Goal: Information Seeking & Learning: Learn about a topic

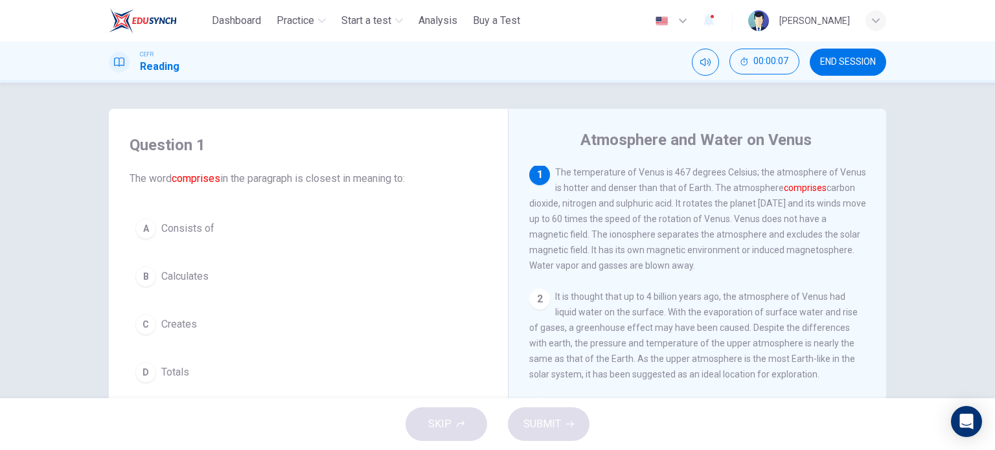
scroll to position [3, 0]
click at [189, 235] on span "Consists of" at bounding box center [187, 229] width 53 height 16
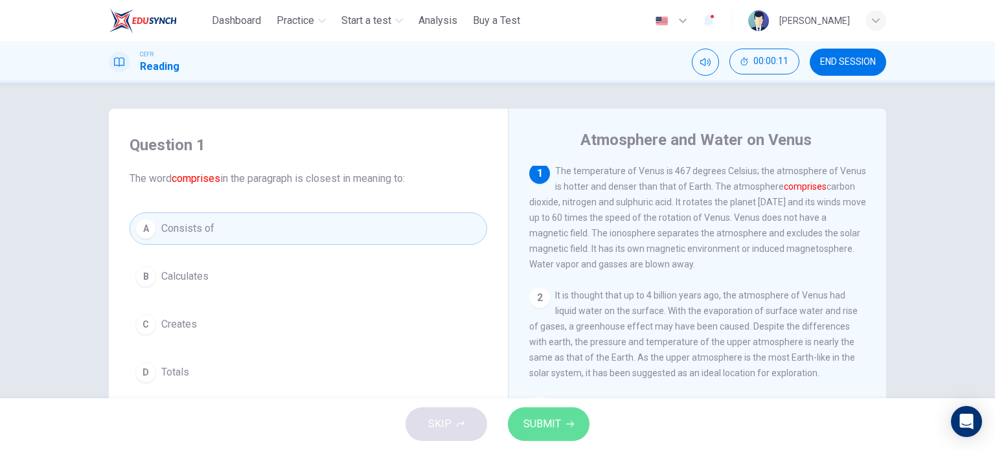
click at [562, 427] on button "SUBMIT" at bounding box center [549, 424] width 82 height 34
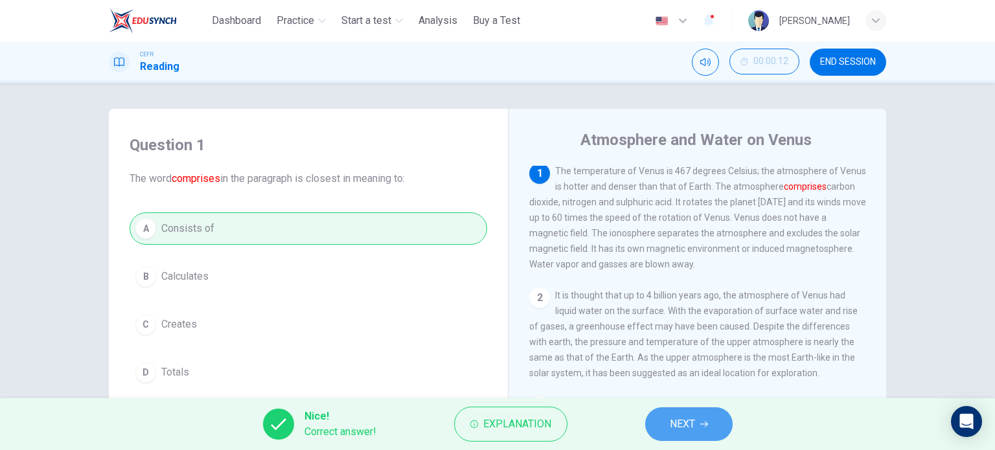
click at [720, 411] on button "NEXT" at bounding box center [688, 424] width 87 height 34
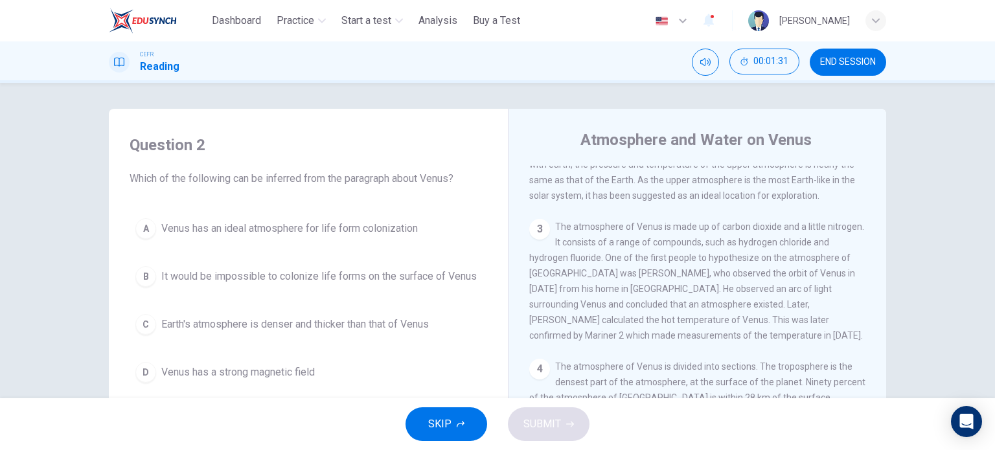
scroll to position [187, 0]
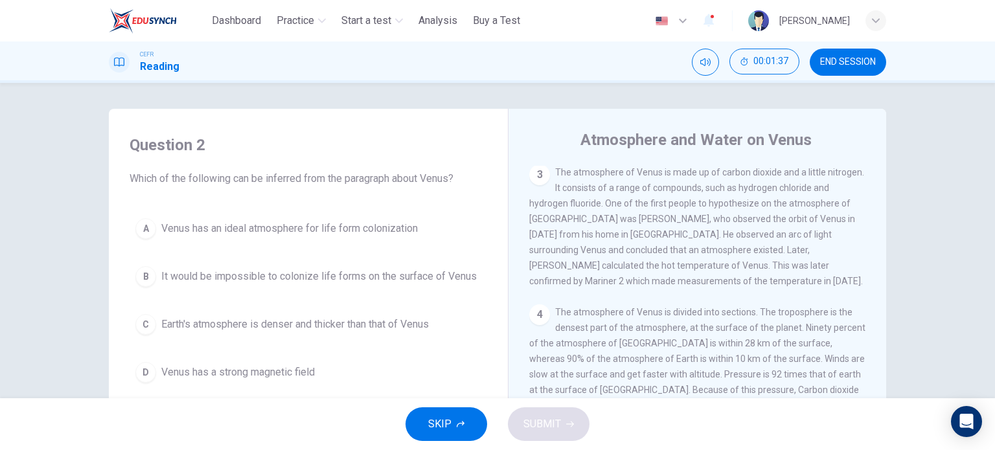
drag, startPoint x: 878, startPoint y: 191, endPoint x: 891, endPoint y: 291, distance: 101.2
click at [891, 291] on div "Question 2 Which of the following can be inferred from the paragraph about Venu…" at bounding box center [497, 334] width 819 height 450
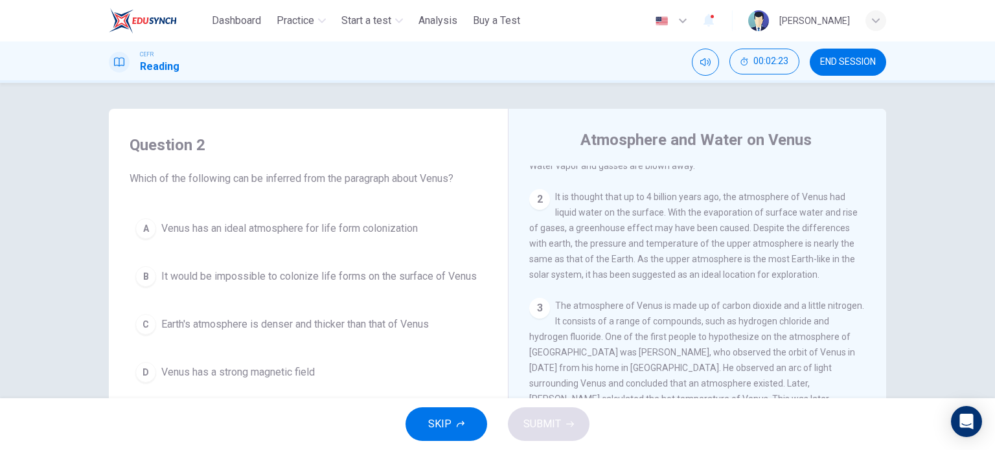
scroll to position [102, 0]
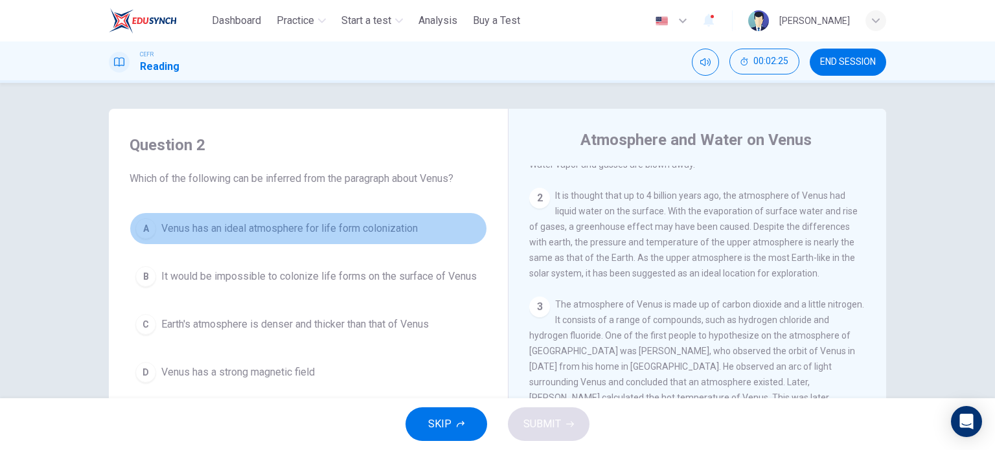
click at [346, 223] on span "Venus has an ideal atmosphere for life form colonization" at bounding box center [289, 229] width 256 height 16
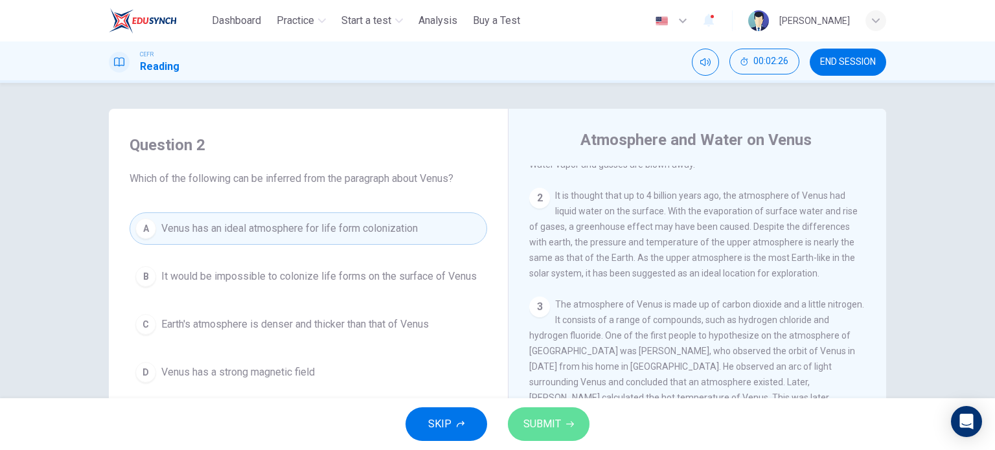
click at [554, 424] on span "SUBMIT" at bounding box center [542, 424] width 38 height 18
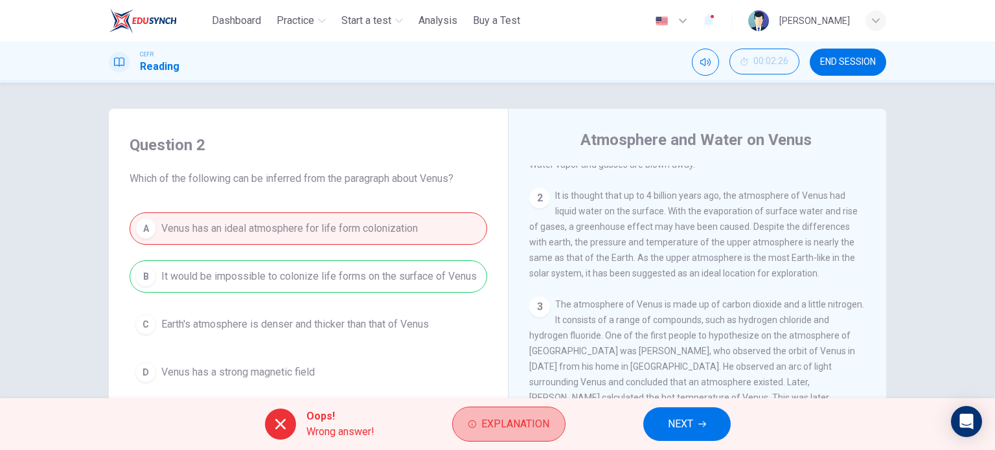
click at [554, 424] on button "Explanation" at bounding box center [508, 424] width 113 height 35
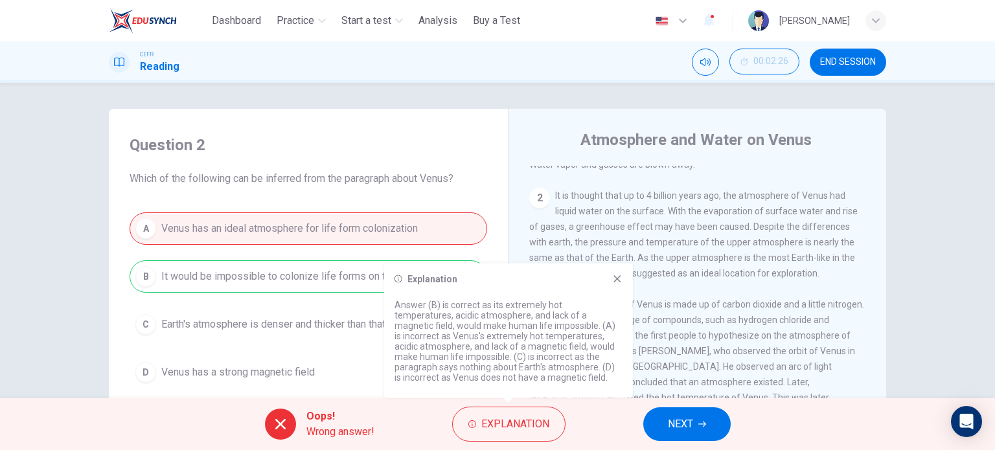
click at [621, 280] on icon at bounding box center [617, 279] width 10 height 10
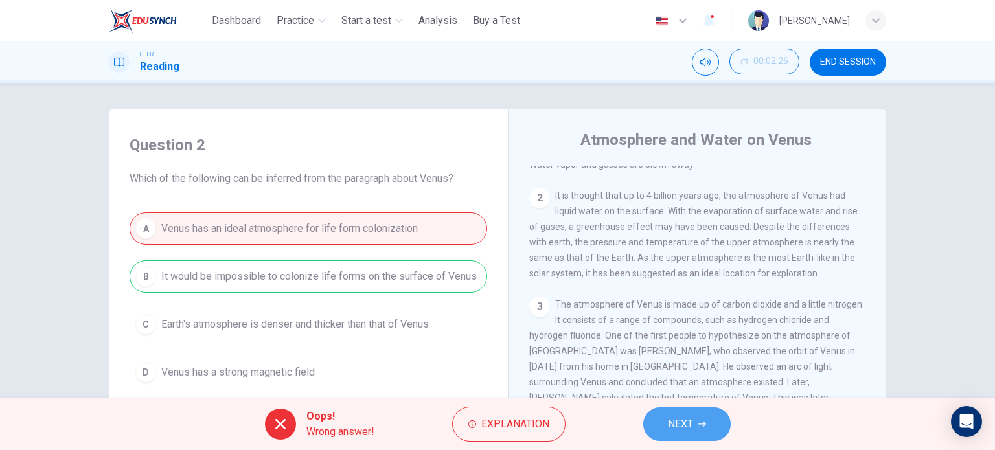
click at [720, 426] on button "NEXT" at bounding box center [686, 424] width 87 height 34
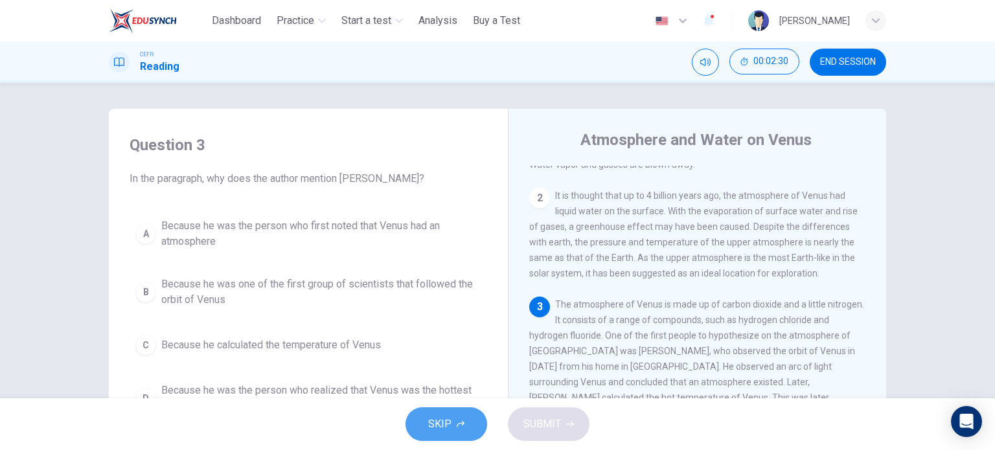
click at [459, 418] on button "SKIP" at bounding box center [446, 424] width 82 height 34
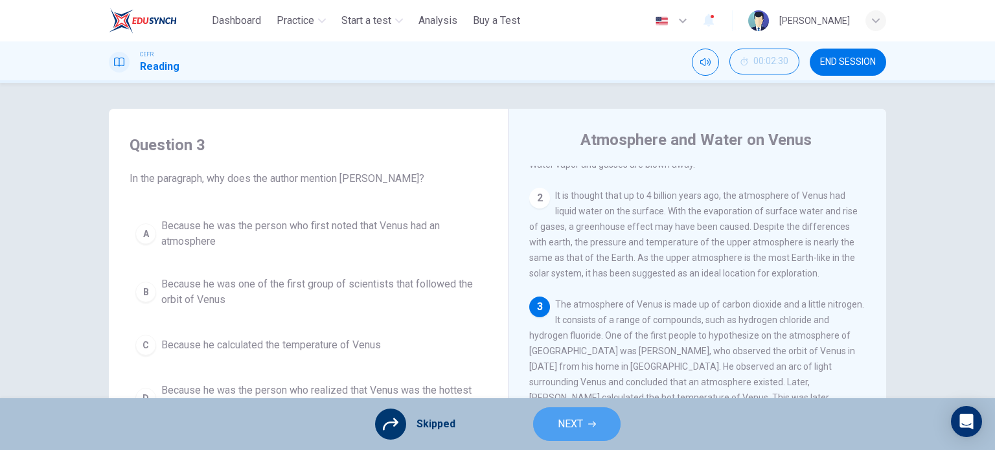
click at [589, 433] on button "NEXT" at bounding box center [576, 424] width 87 height 34
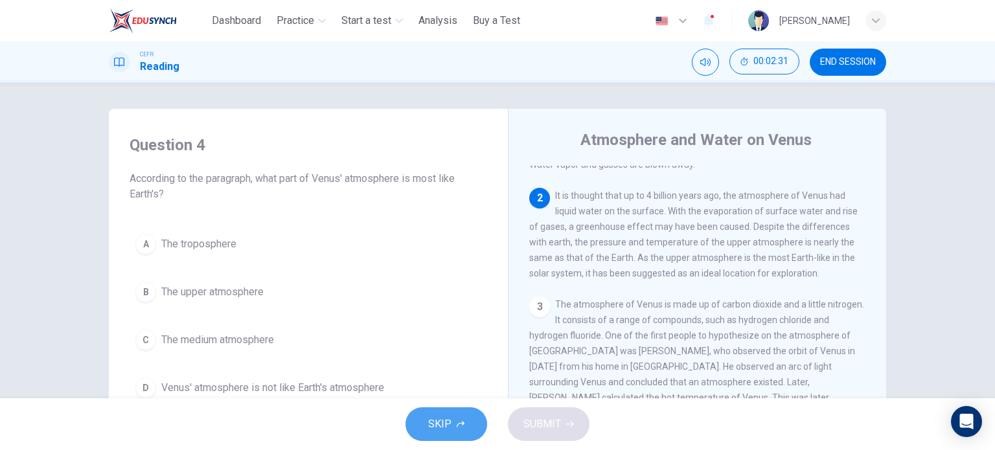
click at [460, 425] on icon "button" at bounding box center [461, 424] width 8 height 8
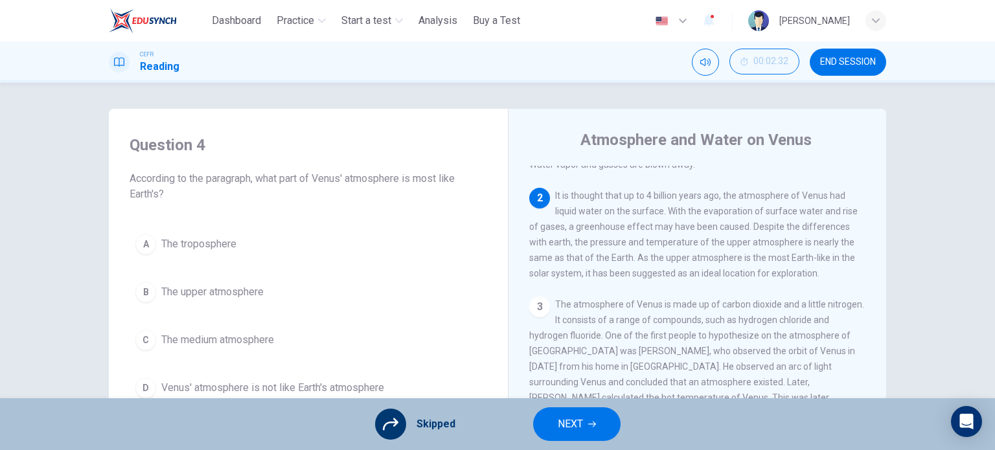
click at [398, 427] on icon at bounding box center [391, 424] width 16 height 16
click at [572, 428] on span "NEXT" at bounding box center [570, 424] width 25 height 18
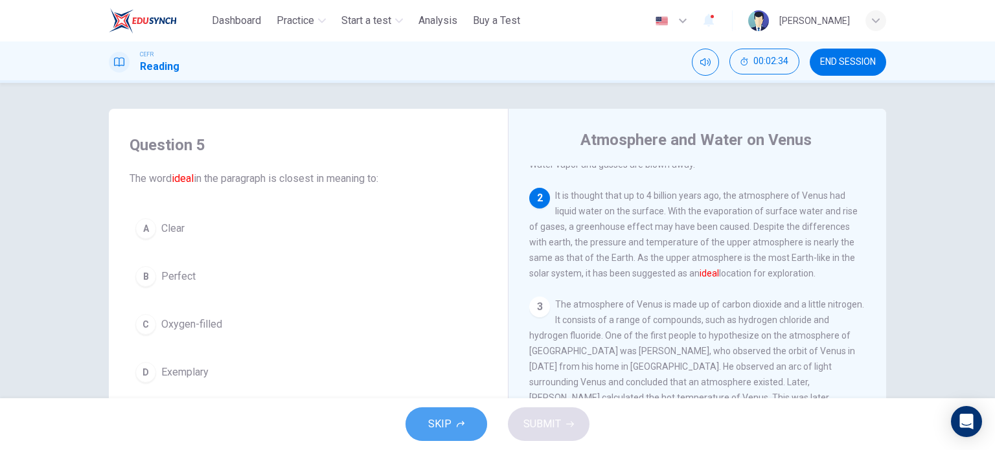
click at [460, 428] on button "SKIP" at bounding box center [446, 424] width 82 height 34
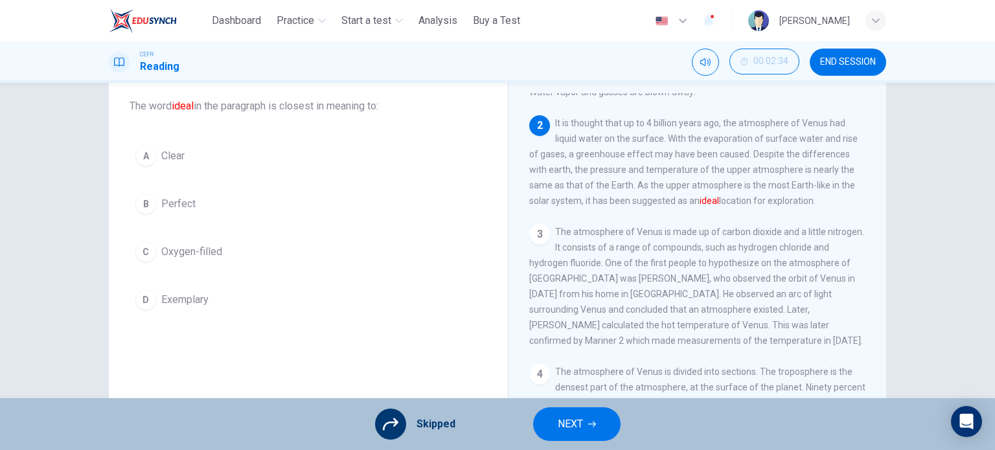
scroll to position [0, 0]
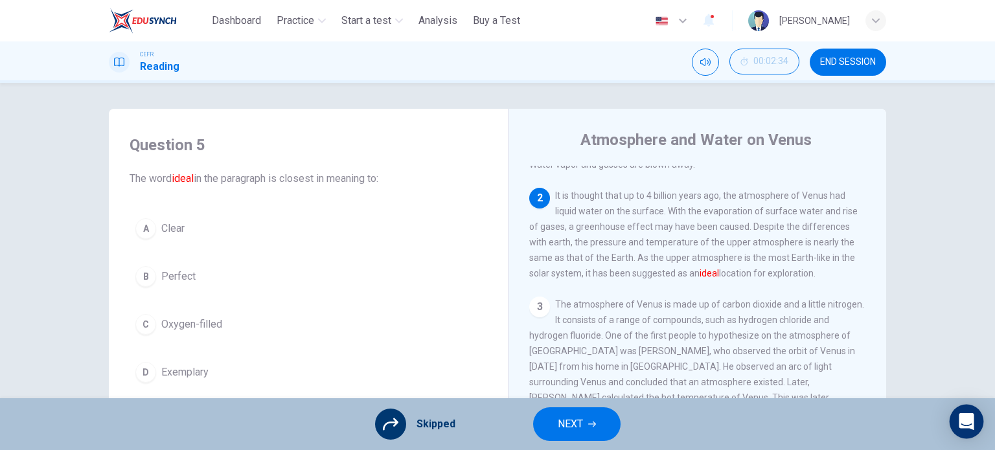
click at [966, 426] on icon "Open Intercom Messenger" at bounding box center [966, 421] width 17 height 17
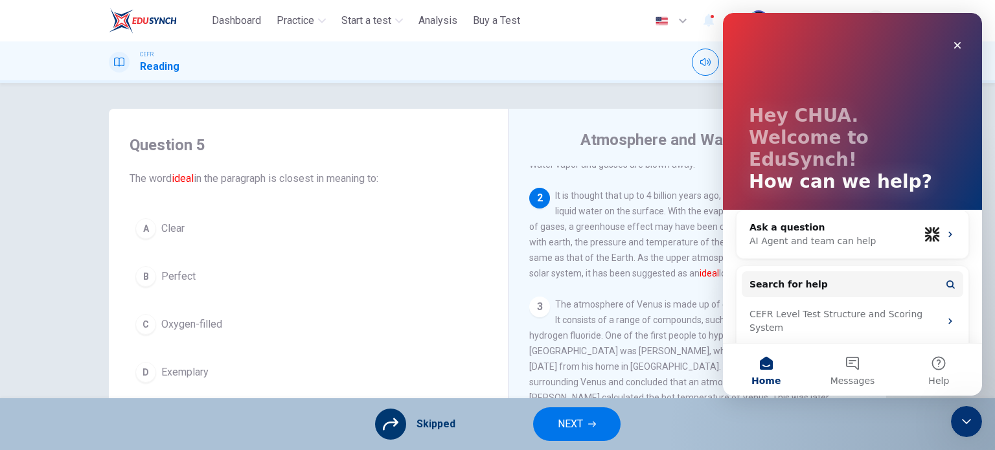
click at [648, 259] on span "It is thought that up to 4 billion years ago, the atmosphere of Venus had liqui…" at bounding box center [693, 234] width 328 height 88
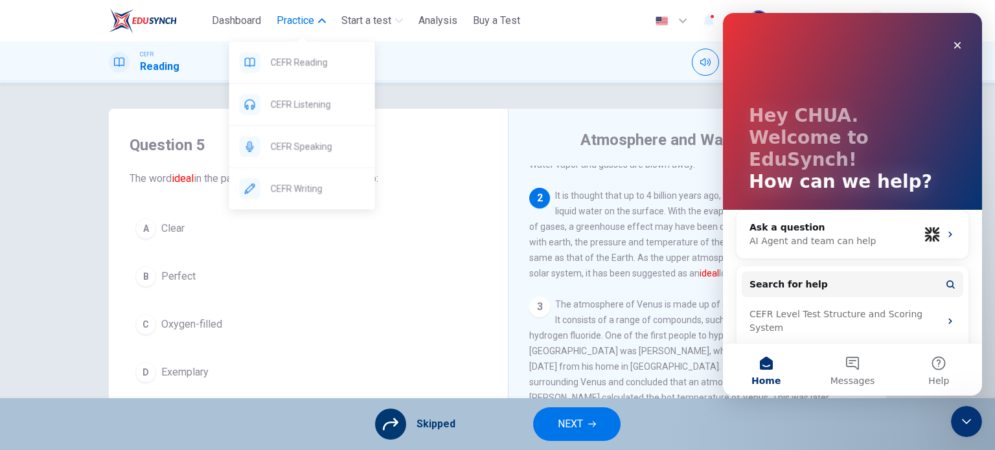
drag, startPoint x: 148, startPoint y: 69, endPoint x: 301, endPoint y: 34, distance: 156.3
click at [301, 34] on body "This site uses cookies, as explained in our Privacy Policy . If you agree to th…" at bounding box center [497, 225] width 995 height 450
click at [301, 34] on span at bounding box center [302, 37] width 10 height 7
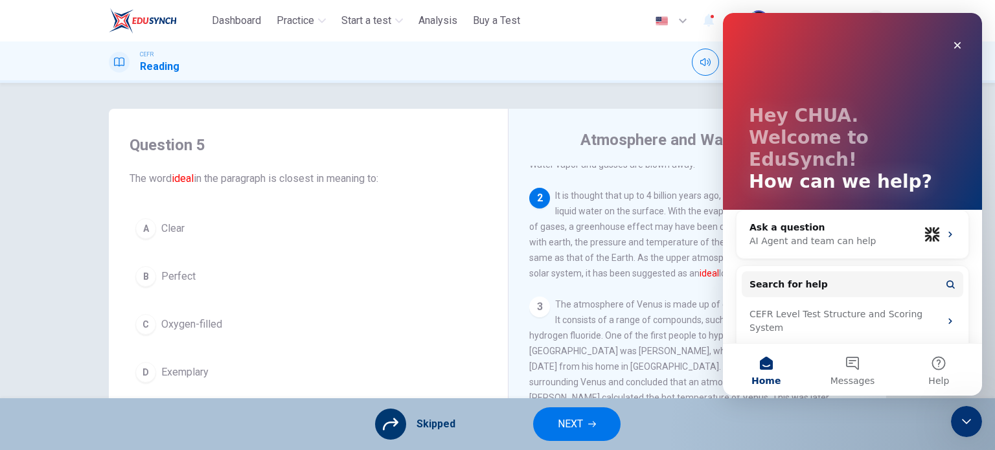
click at [523, 320] on div "Atmosphere and Water on Venus 1 The temperature of Venus is 467 degrees Celsius…" at bounding box center [697, 344] width 378 height 471
click at [962, 45] on icon "Close" at bounding box center [957, 45] width 10 height 10
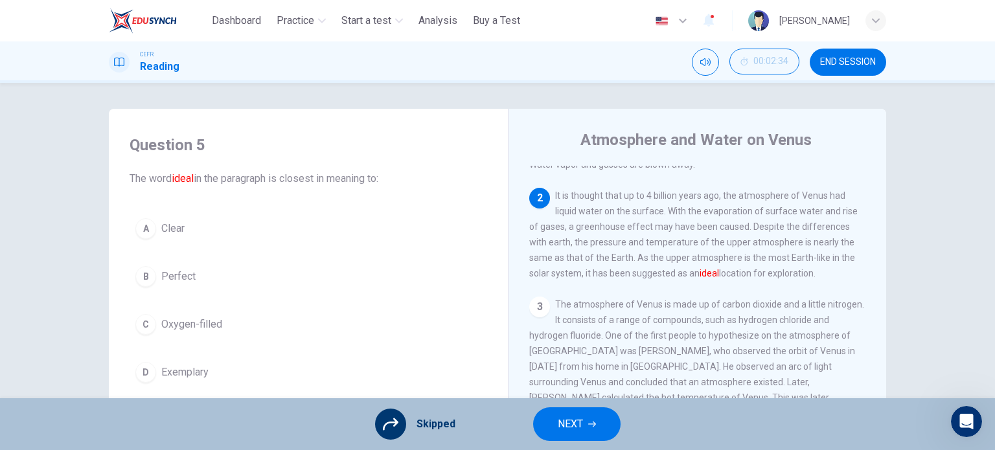
click at [171, 271] on div "A Clear B Perfect C Oxygen-filled D Exemplary" at bounding box center [309, 300] width 358 height 176
click at [166, 283] on div "A Clear B Perfect C Oxygen-filled D Exemplary" at bounding box center [309, 300] width 358 height 176
click at [171, 282] on div "A Clear B Perfect C Oxygen-filled D Exemplary" at bounding box center [309, 300] width 358 height 176
click at [139, 271] on div "A Clear B Perfect C Oxygen-filled D Exemplary" at bounding box center [309, 300] width 358 height 176
click at [177, 273] on div "A Clear B Perfect C Oxygen-filled D Exemplary" at bounding box center [309, 300] width 358 height 176
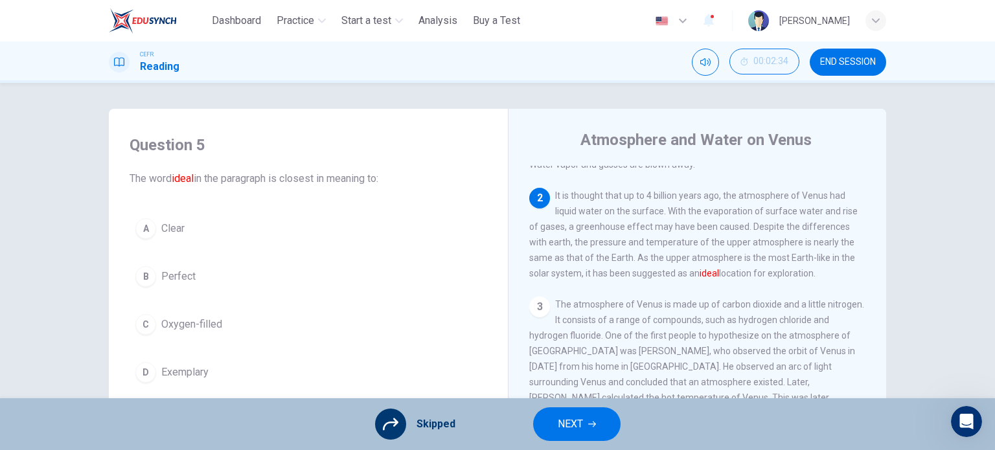
click at [176, 231] on div "A Clear B Perfect C Oxygen-filled D Exemplary" at bounding box center [309, 300] width 358 height 176
click at [187, 273] on div "A Clear B Perfect C Oxygen-filled D Exemplary" at bounding box center [309, 300] width 358 height 176
drag, startPoint x: 223, startPoint y: 309, endPoint x: 191, endPoint y: 311, distance: 31.8
click at [191, 311] on div "A Clear B Perfect C Oxygen-filled D Exemplary" at bounding box center [309, 300] width 358 height 176
click at [176, 291] on div "A Clear B Perfect C Oxygen-filled D Exemplary" at bounding box center [309, 300] width 358 height 176
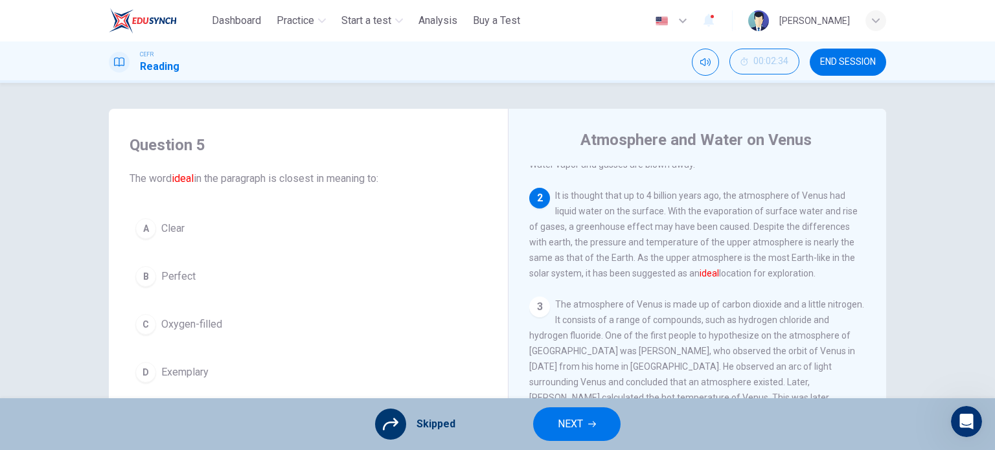
click at [173, 273] on div "A Clear B Perfect C Oxygen-filled D Exemplary" at bounding box center [309, 300] width 358 height 176
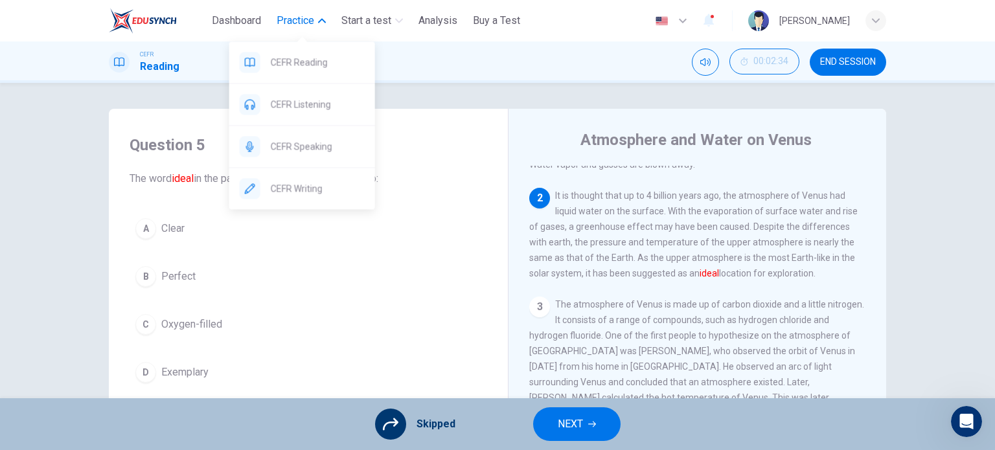
click at [309, 17] on span "Practice" at bounding box center [296, 21] width 38 height 16
click at [301, 14] on span "Practice" at bounding box center [296, 21] width 38 height 16
click at [312, 106] on span "CEFR Listening" at bounding box center [318, 105] width 94 height 16
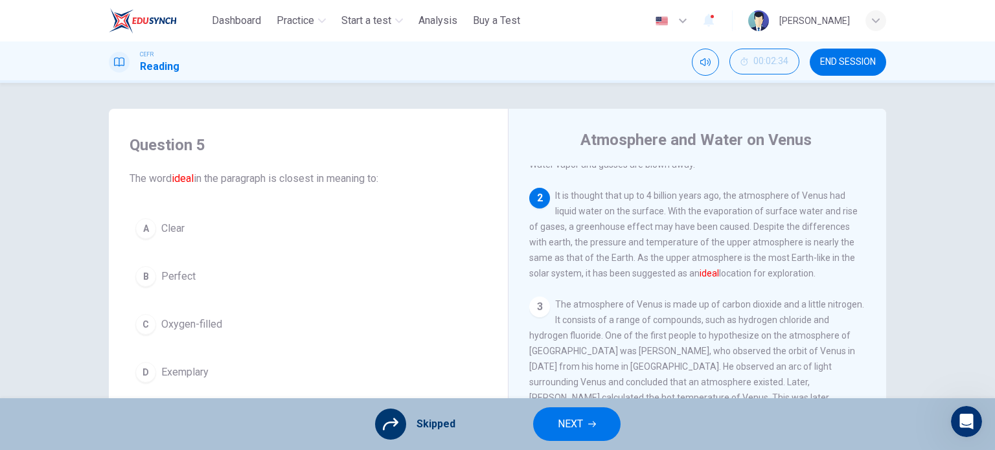
click at [389, 422] on icon at bounding box center [391, 424] width 16 height 12
click at [594, 422] on icon "button" at bounding box center [592, 424] width 8 height 8
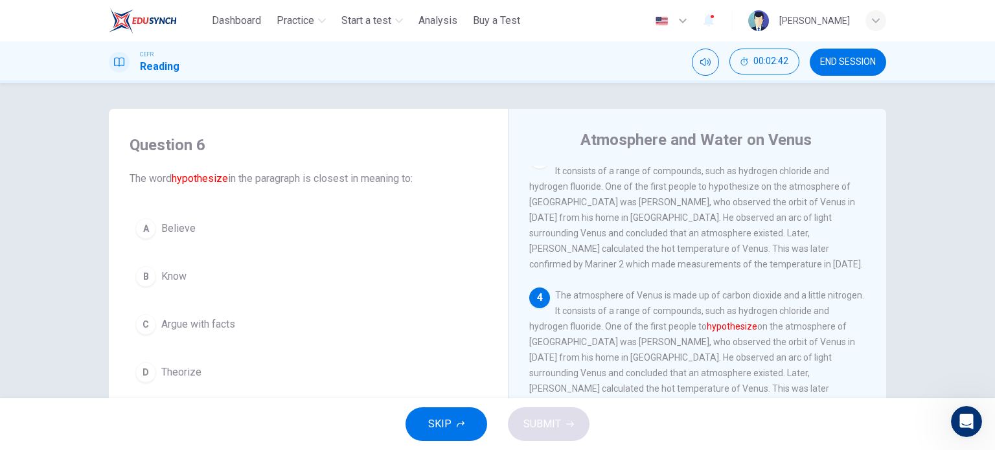
scroll to position [253, 0]
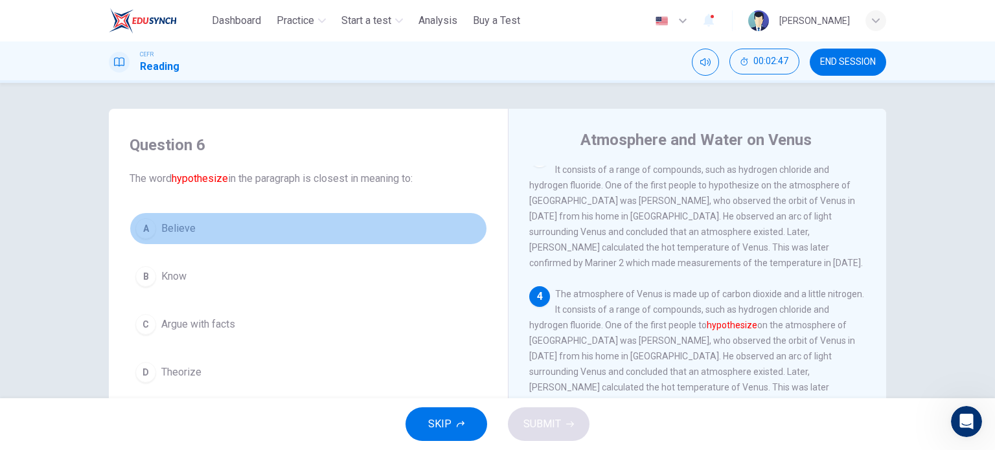
click at [177, 217] on button "A Believe" at bounding box center [309, 228] width 358 height 32
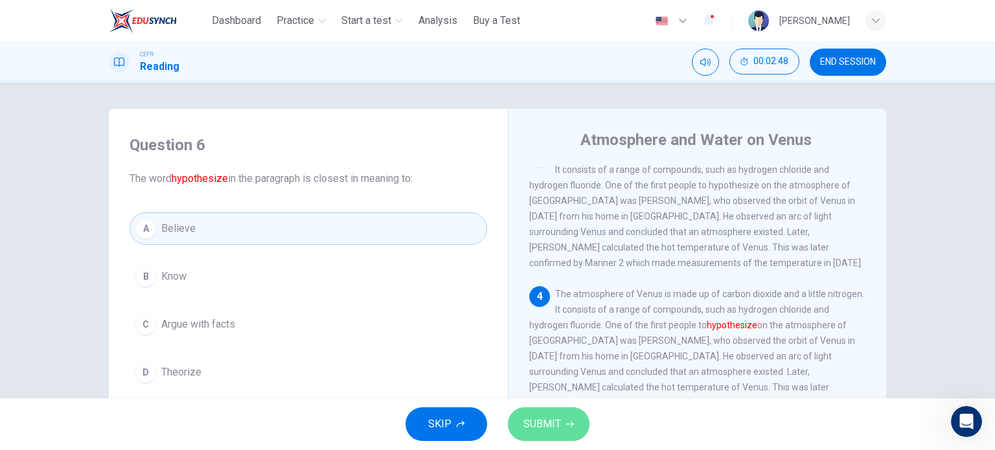
click at [561, 434] on button "SUBMIT" at bounding box center [549, 424] width 82 height 34
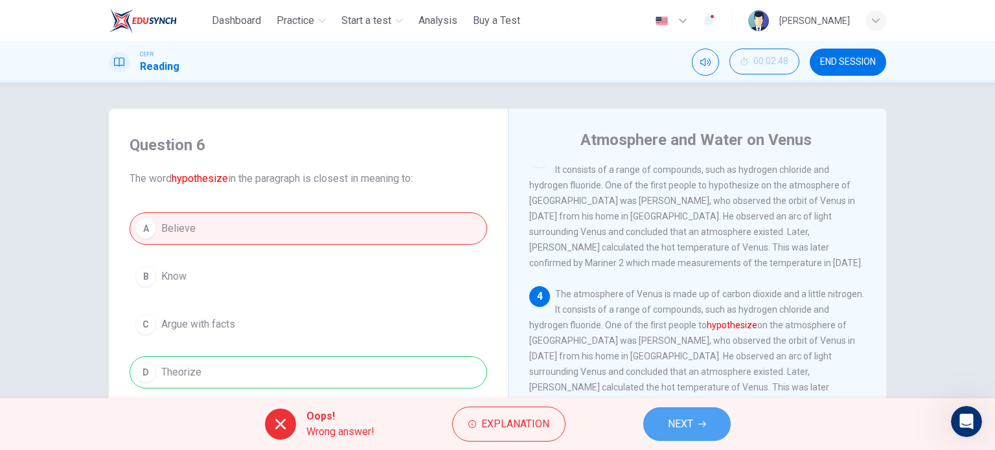
click at [685, 415] on span "NEXT" at bounding box center [680, 424] width 25 height 18
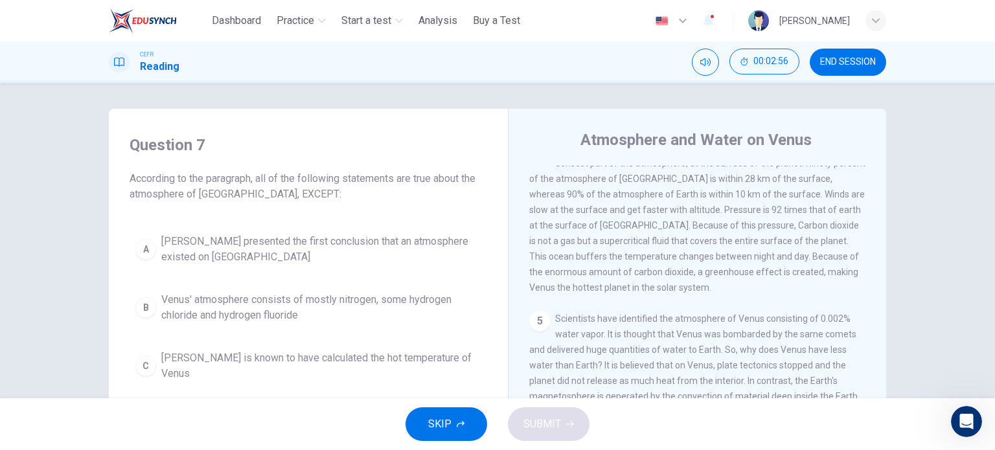
scroll to position [401, 0]
drag, startPoint x: 874, startPoint y: 400, endPoint x: 870, endPoint y: 212, distance: 187.9
click at [870, 212] on div "Dashboard Practice Start a test Analysis Buy a Test English ** ​ CHUA [PERSON_N…" at bounding box center [497, 225] width 995 height 450
click at [870, 196] on div "1 The temperature of Venus is 467 degrees Celsius; the atmosphere of Venus is h…" at bounding box center [706, 362] width 354 height 393
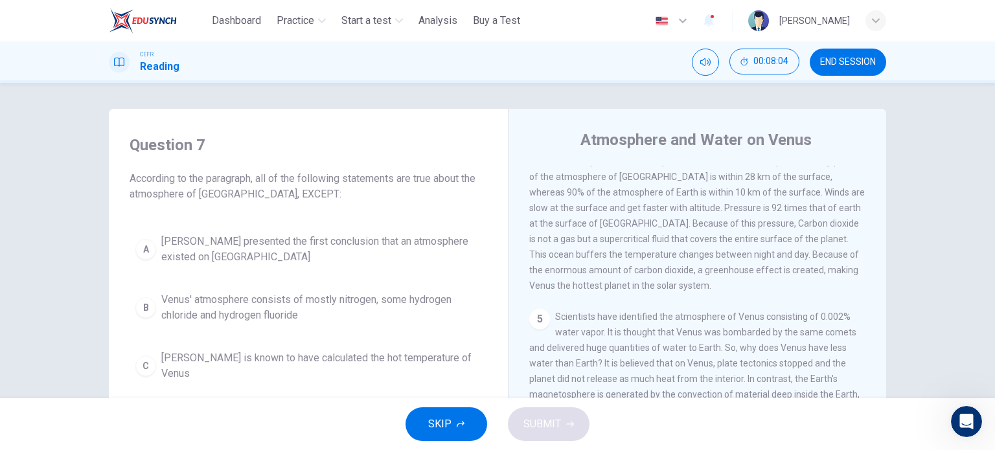
drag, startPoint x: 122, startPoint y: 57, endPoint x: 146, endPoint y: 64, distance: 25.6
click at [146, 64] on div "CEFR Reading" at bounding box center [144, 62] width 71 height 25
click at [146, 64] on h1 "Reading" at bounding box center [160, 67] width 40 height 16
click at [881, 354] on div "Atmosphere and Water on Venus 1 The temperature of Venus is 467 degrees Celsius…" at bounding box center [697, 344] width 378 height 471
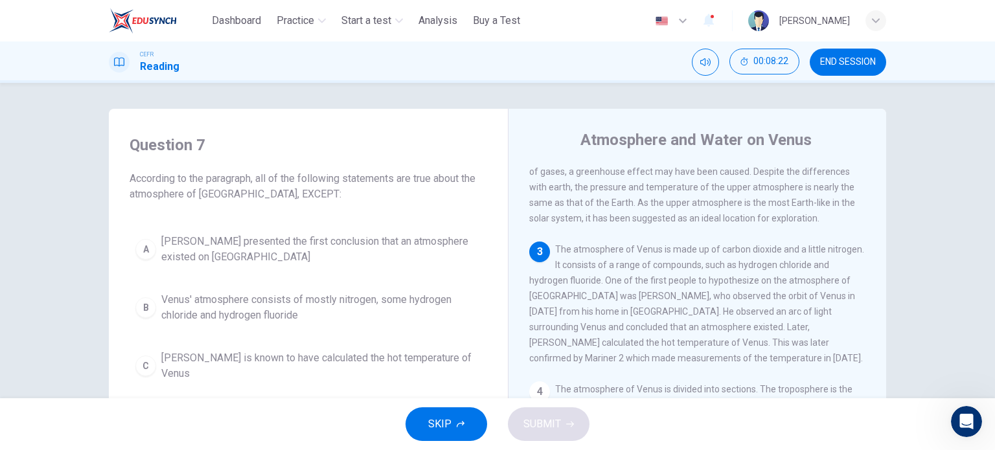
scroll to position [0, 0]
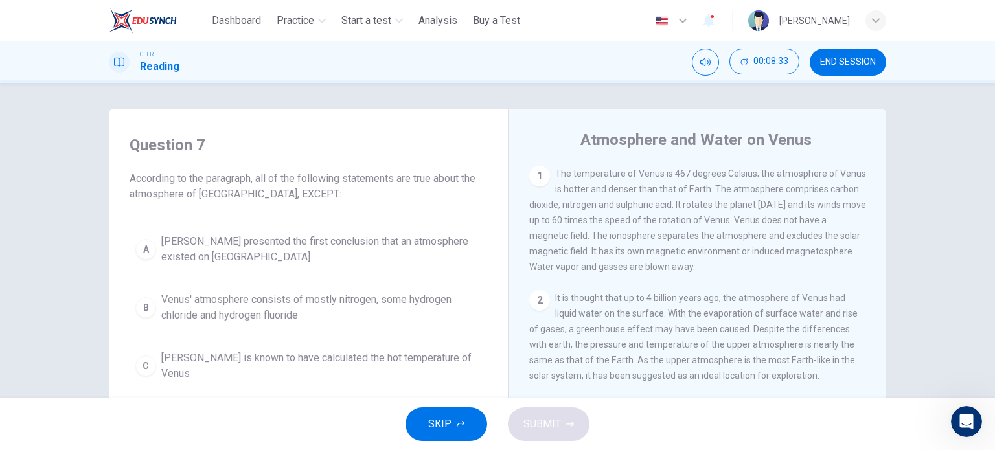
click at [850, 60] on span "END SESSION" at bounding box center [848, 62] width 56 height 10
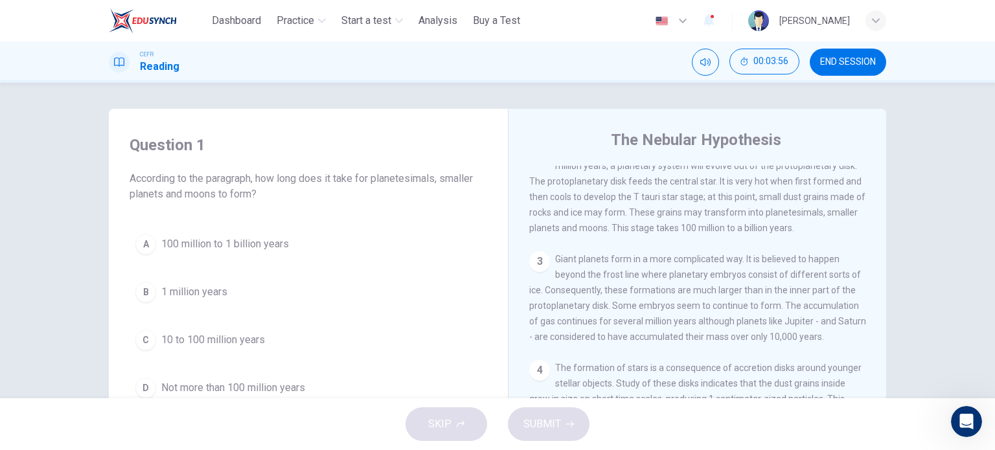
scroll to position [199, 0]
drag, startPoint x: 880, startPoint y: 290, endPoint x: 880, endPoint y: 192, distance: 97.8
click at [880, 192] on div "The Nebular Hypothesis 1 The nebular hypothesis suggests that our solar system …" at bounding box center [697, 344] width 378 height 471
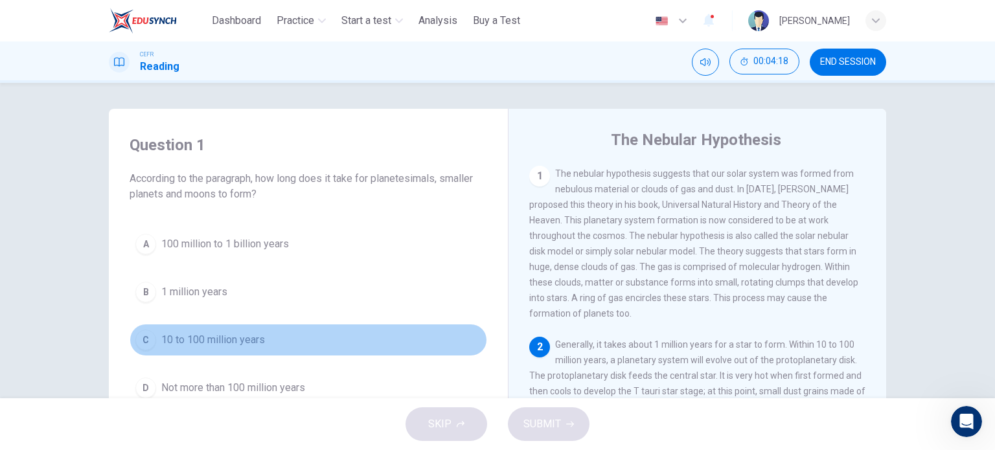
click at [222, 343] on span "10 to 100 million years" at bounding box center [213, 340] width 104 height 16
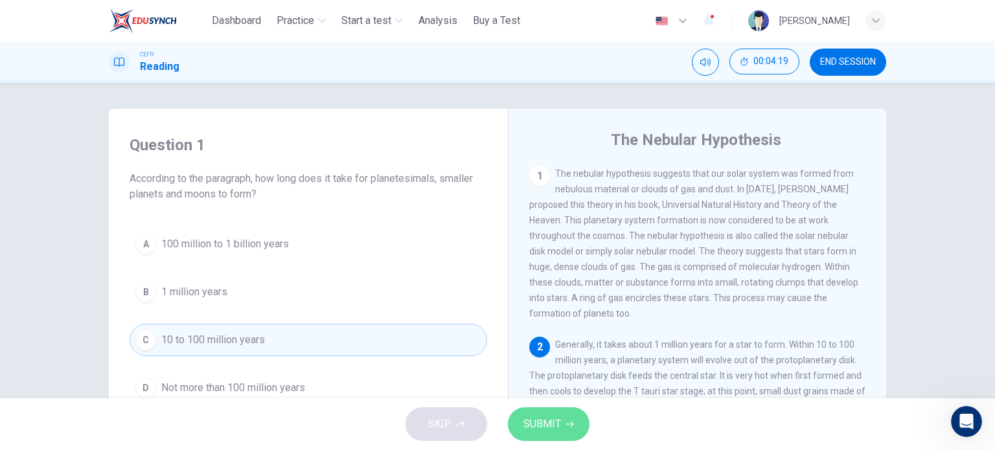
click at [573, 426] on button "SUBMIT" at bounding box center [549, 424] width 82 height 34
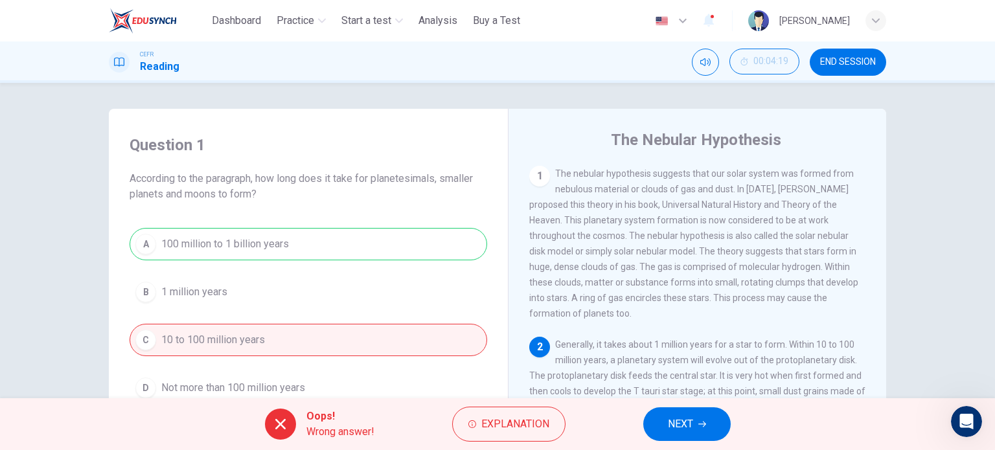
drag, startPoint x: 880, startPoint y: 227, endPoint x: 883, endPoint y: 272, distance: 44.8
click at [883, 272] on div "Question 1 According to the paragraph, how long does it take for planetesimals,…" at bounding box center [497, 334] width 819 height 450
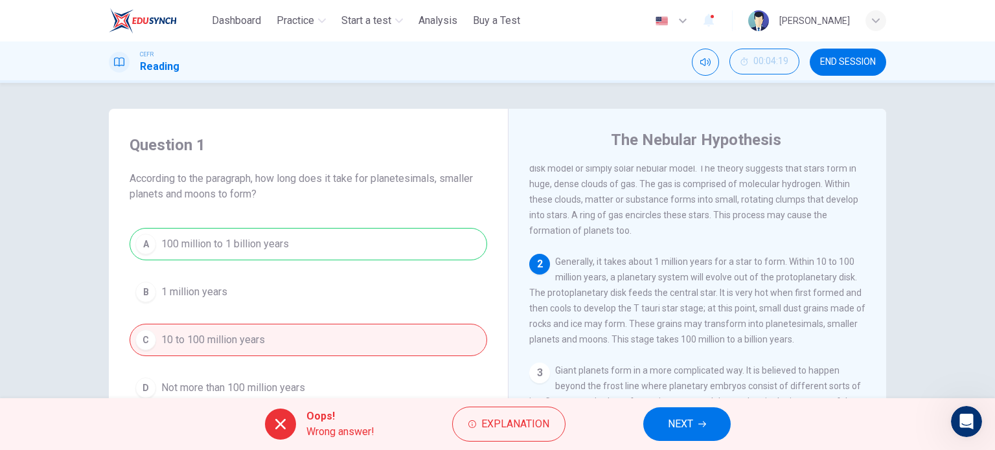
scroll to position [97, 0]
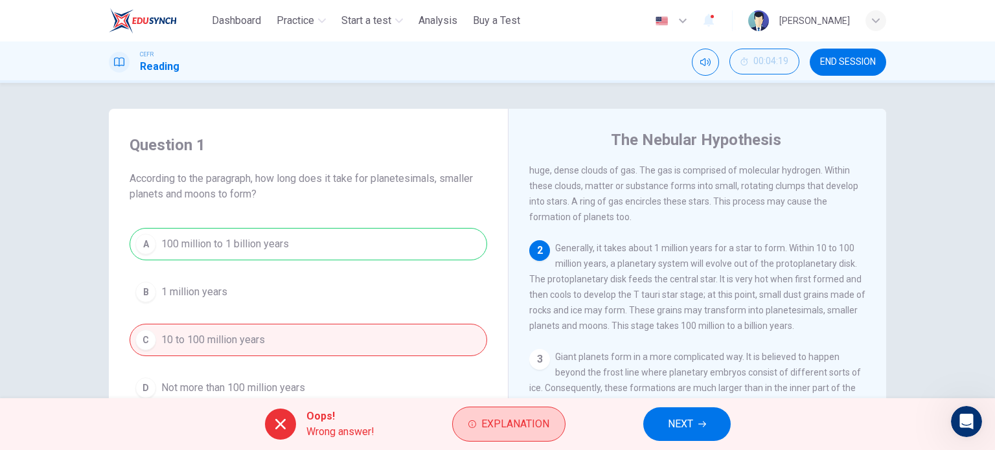
click at [478, 436] on button "Explanation" at bounding box center [508, 424] width 113 height 35
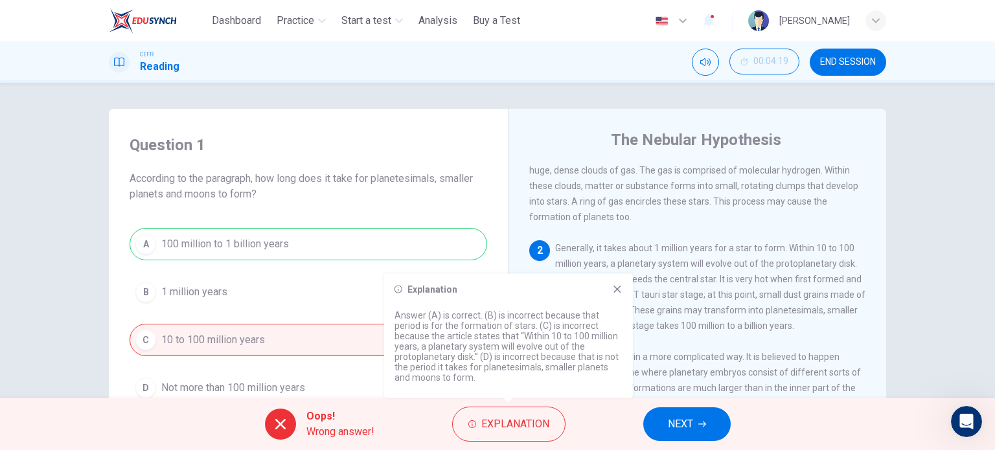
click at [614, 286] on icon at bounding box center [617, 289] width 10 height 10
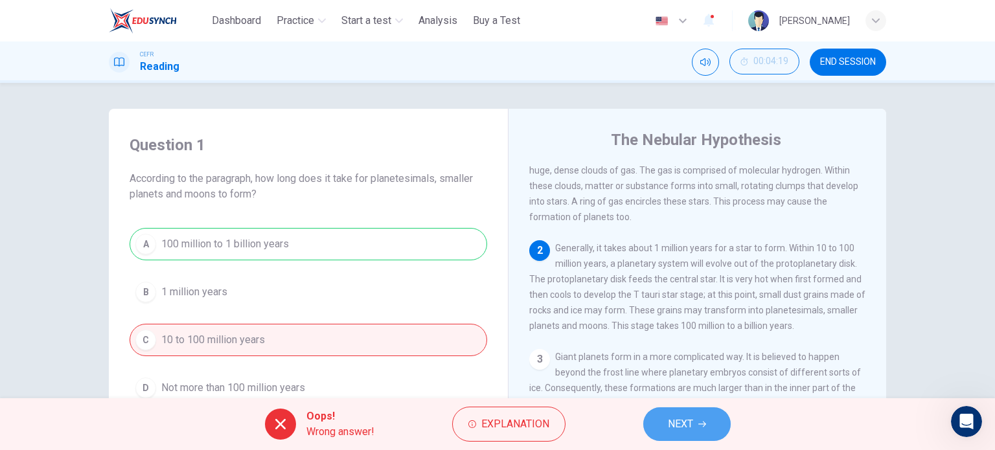
click at [707, 418] on button "NEXT" at bounding box center [686, 424] width 87 height 34
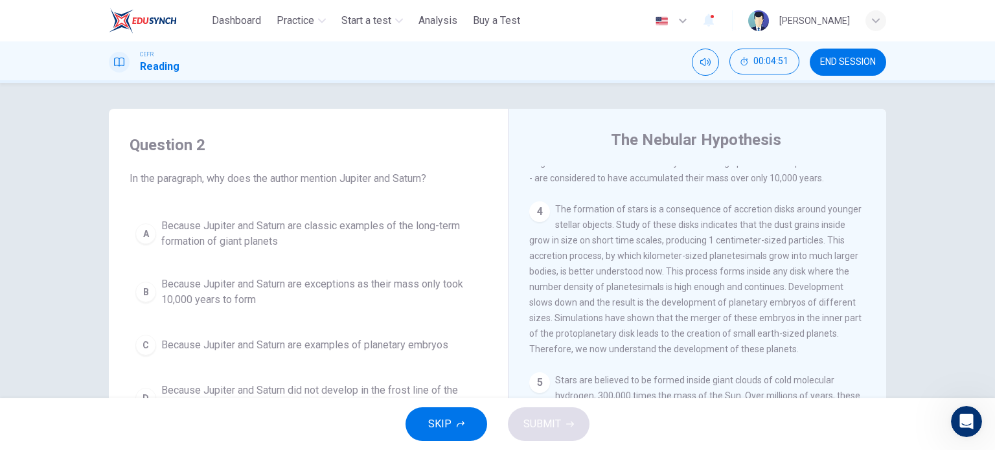
scroll to position [367, 0]
click at [849, 58] on span "END SESSION" at bounding box center [848, 62] width 56 height 10
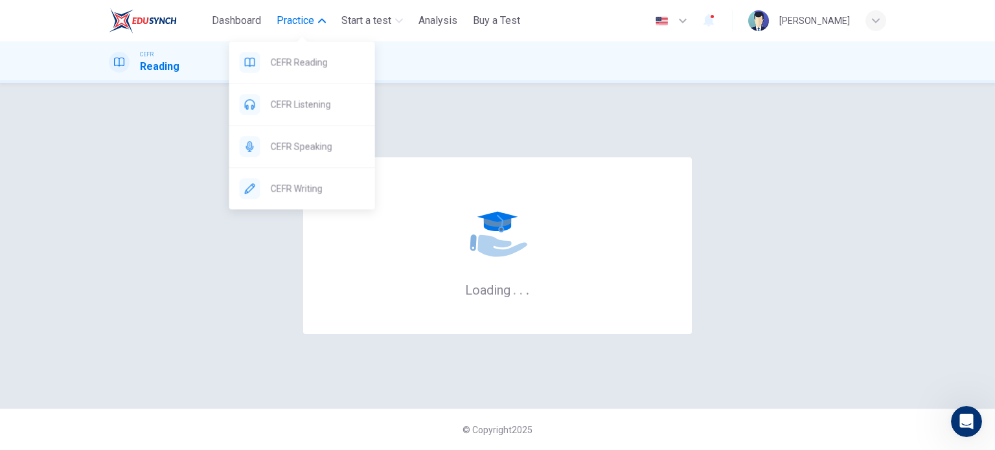
click at [296, 24] on span "Practice" at bounding box center [296, 21] width 38 height 16
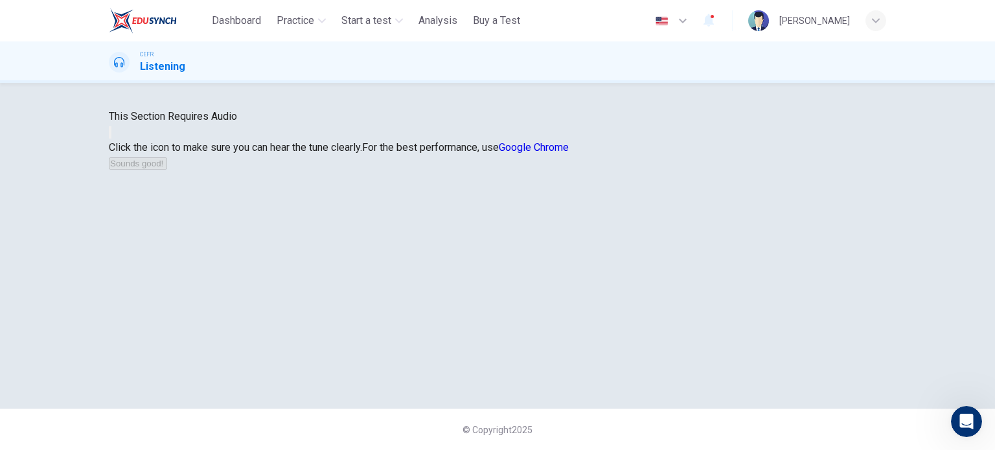
click at [111, 139] on button "button" at bounding box center [110, 132] width 3 height 12
click at [167, 170] on button "Sounds good!" at bounding box center [138, 163] width 58 height 12
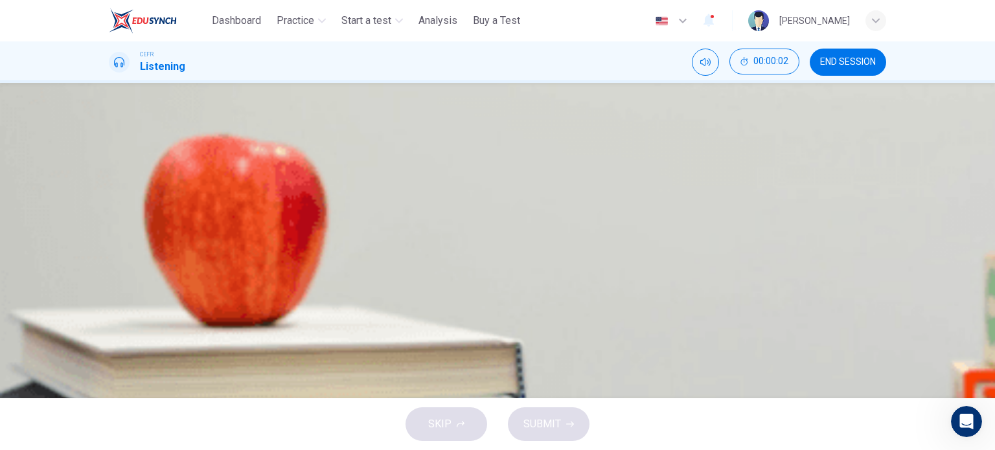
type input "*"
click at [614, 233] on div "How do the speakers describe the green urban planning options? Choose FIVE desc…" at bounding box center [497, 230] width 777 height 171
click at [527, 326] on body "This site uses cookies, as explained in our Privacy Policy . If you agree to th…" at bounding box center [497, 225] width 995 height 450
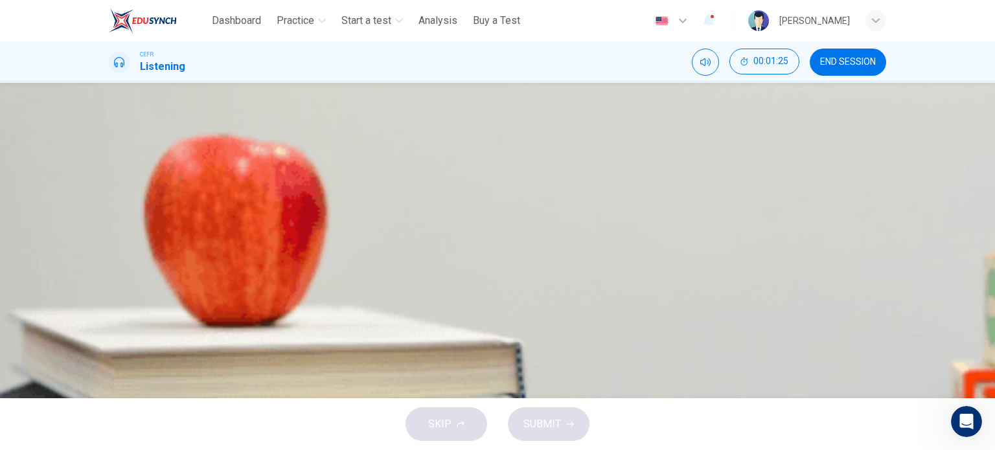
type input "**"
type input "*"
click at [527, 291] on body "This site uses cookies, as explained in our Privacy Policy . If you agree to th…" at bounding box center [497, 225] width 995 height 450
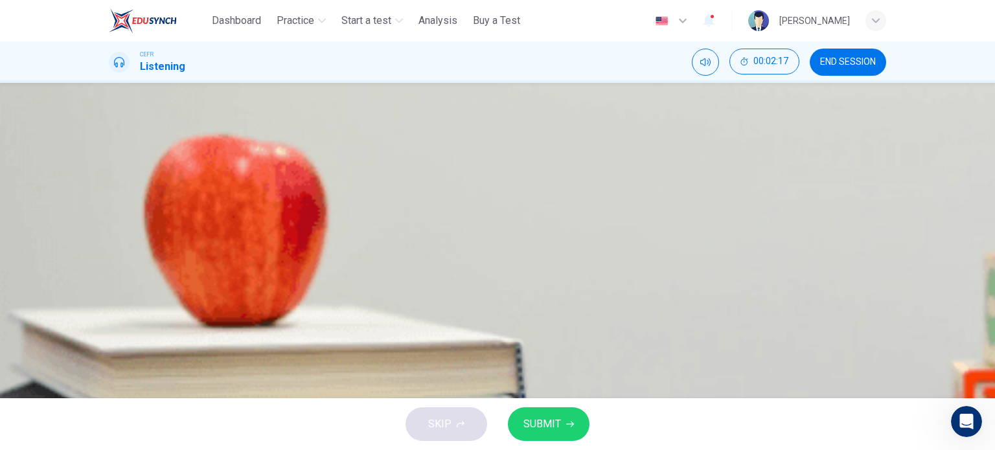
drag, startPoint x: 882, startPoint y: 223, endPoint x: 888, endPoint y: 151, distance: 72.8
click at [888, 449] on div at bounding box center [497, 450] width 995 height 0
click at [825, 208] on div "1 F * ​ green belt" at bounding box center [497, 181] width 777 height 52
click at [507, 264] on body "This site uses cookies, as explained in our Privacy Policy . If you agree to th…" at bounding box center [497, 225] width 995 height 450
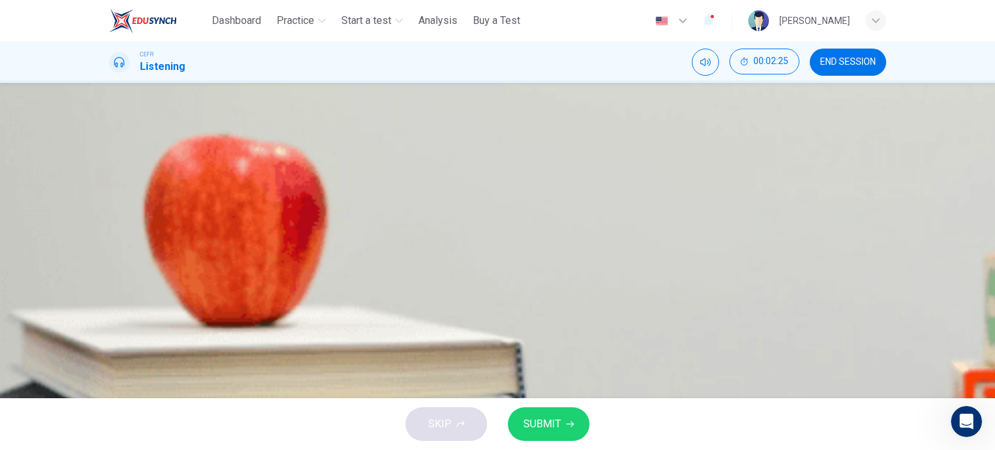
type input "**"
type input "*"
click at [519, 302] on body "This site uses cookies, as explained in our Privacy Policy . If you agree to th…" at bounding box center [497, 225] width 995 height 450
type input "**"
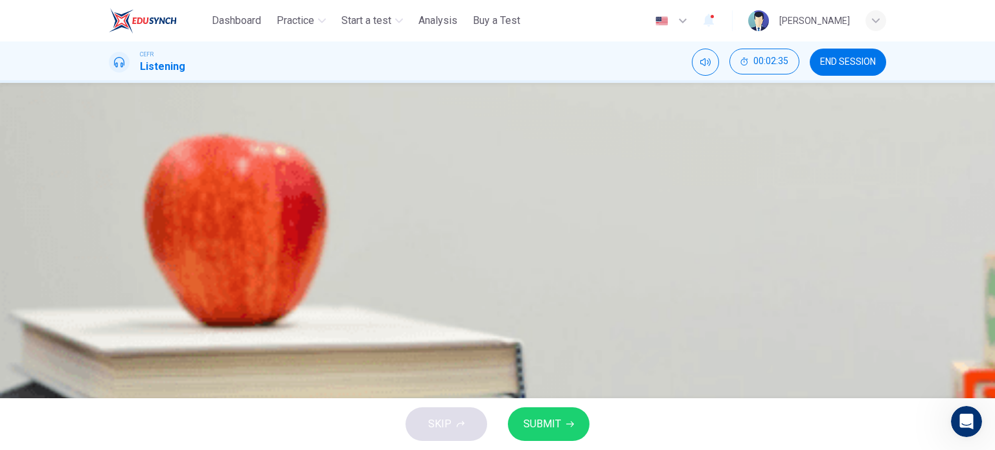
click at [521, 449] on li "A" at bounding box center [497, 458] width 995 height 16
type input "*"
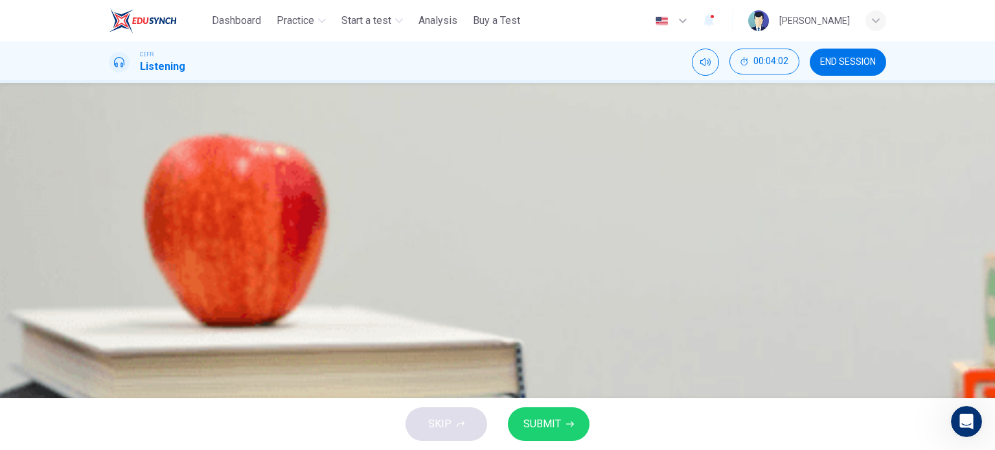
click at [532, 335] on body "This site uses cookies, as explained in our Privacy Policy . If you agree to th…" at bounding box center [497, 225] width 995 height 450
type input "**"
type input "*"
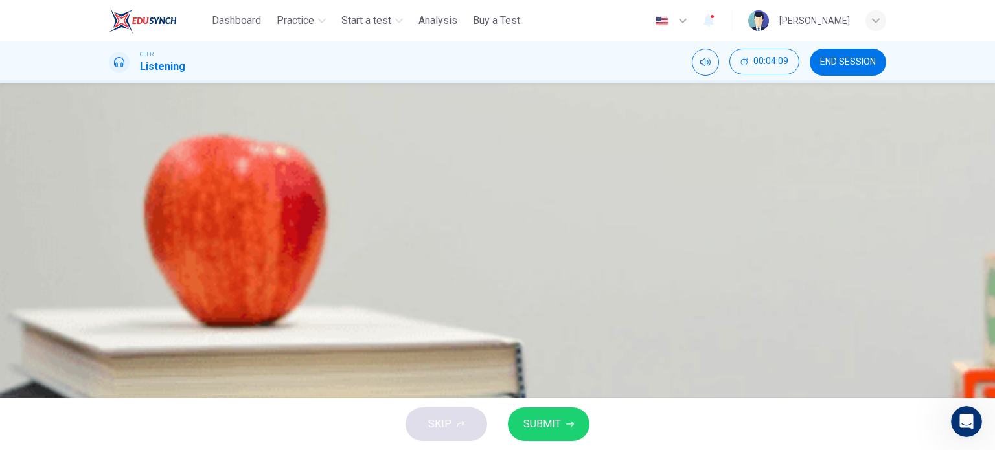
click at [523, 388] on body "This site uses cookies, as explained in our Privacy Policy . If you agree to th…" at bounding box center [497, 225] width 995 height 450
type input "**"
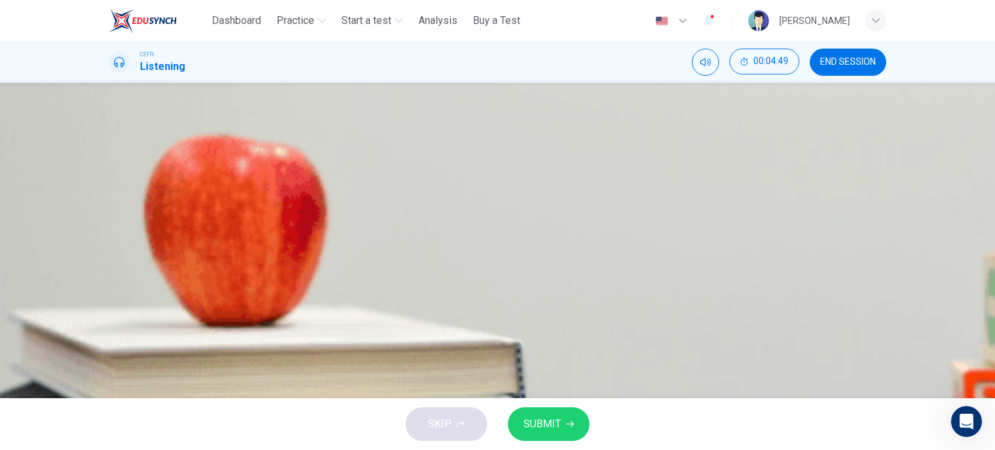
type input "*"
click at [557, 422] on span "SUBMIT" at bounding box center [542, 424] width 38 height 18
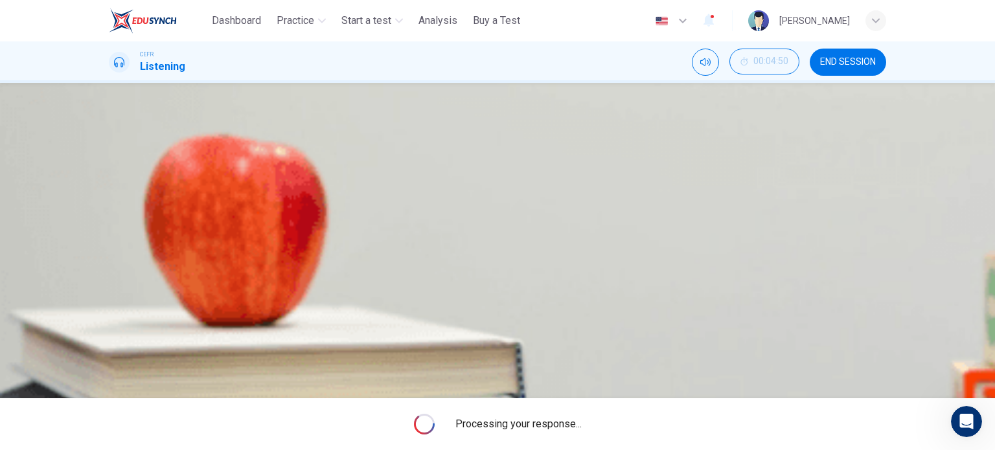
scroll to position [187, 0]
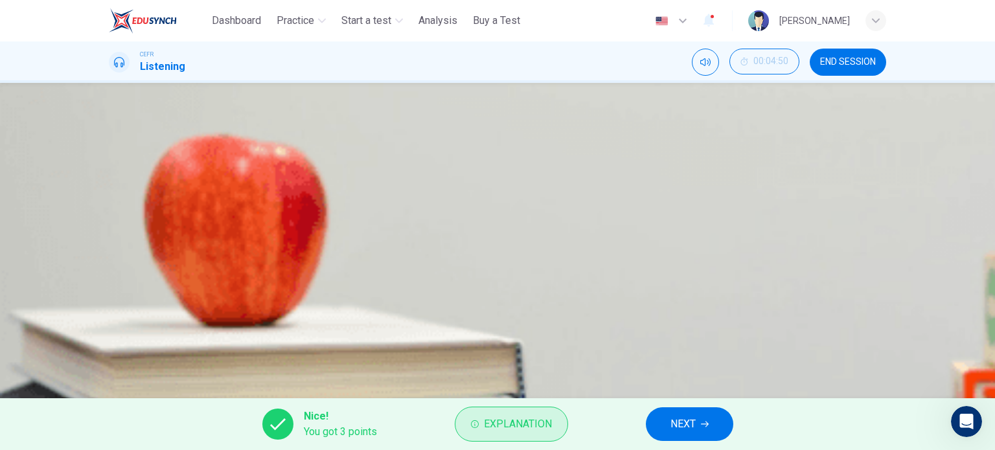
click at [503, 435] on button "Explanation" at bounding box center [511, 424] width 113 height 35
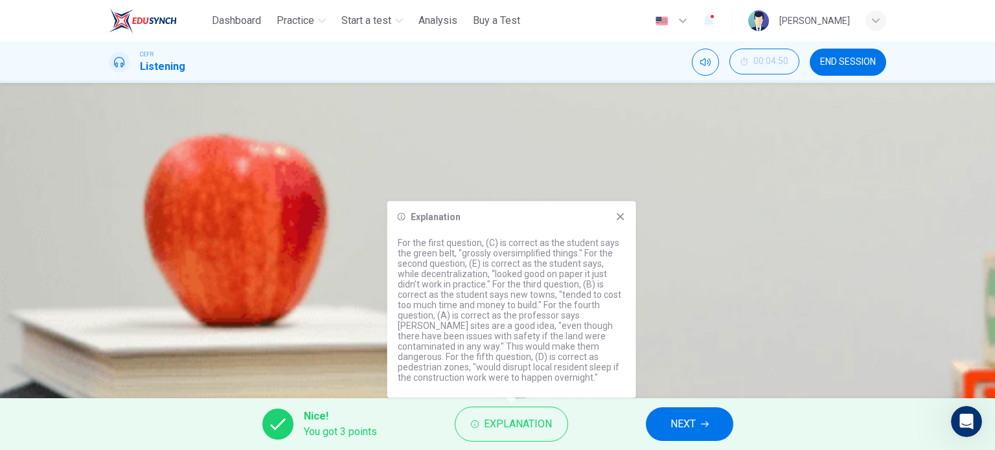
click at [623, 212] on icon at bounding box center [620, 217] width 10 height 10
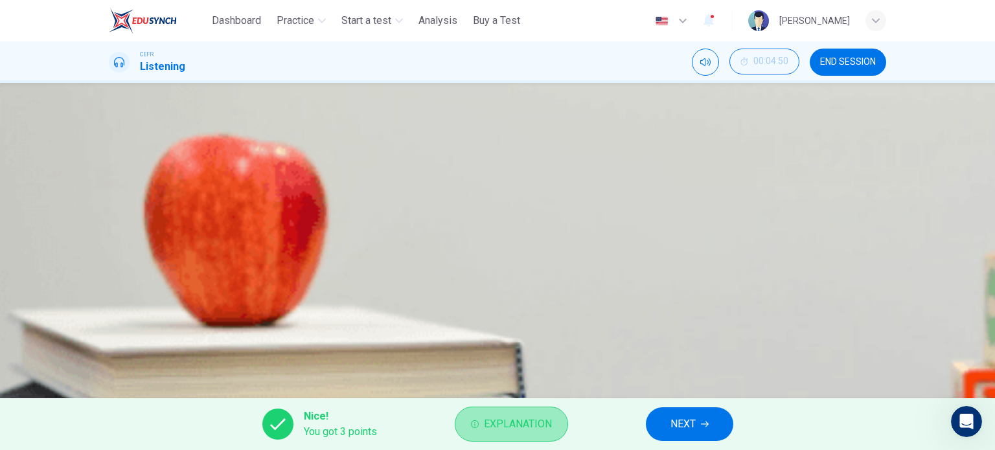
click at [530, 420] on span "Explanation" at bounding box center [518, 424] width 68 height 18
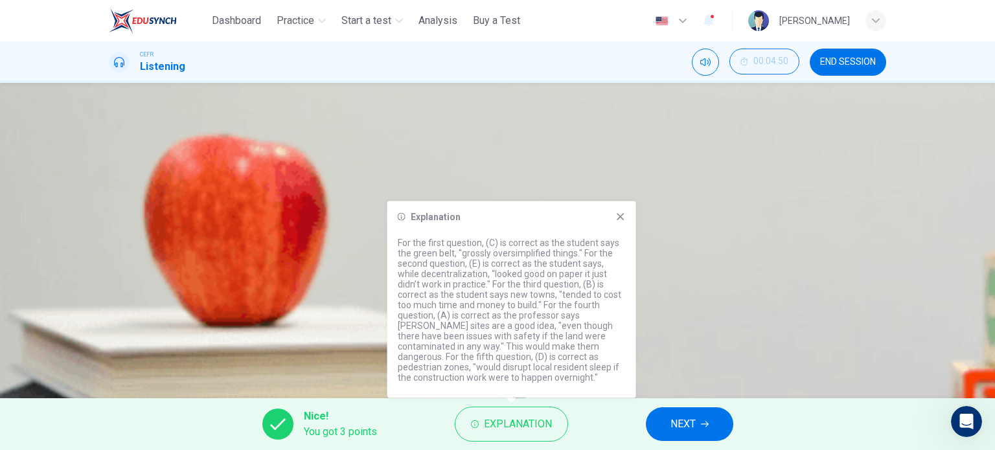
click at [845, 205] on div "1 F * ​ green belt 2 E * ​ desentralization 3 B * ​ new towns 4 A * ​ brownfiel…" at bounding box center [497, 286] width 777 height 262
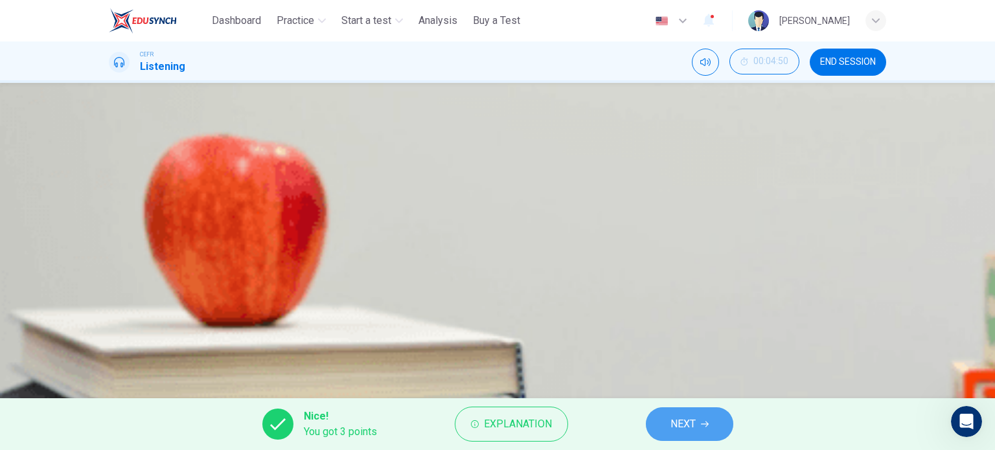
click at [688, 422] on span "NEXT" at bounding box center [682, 424] width 25 height 18
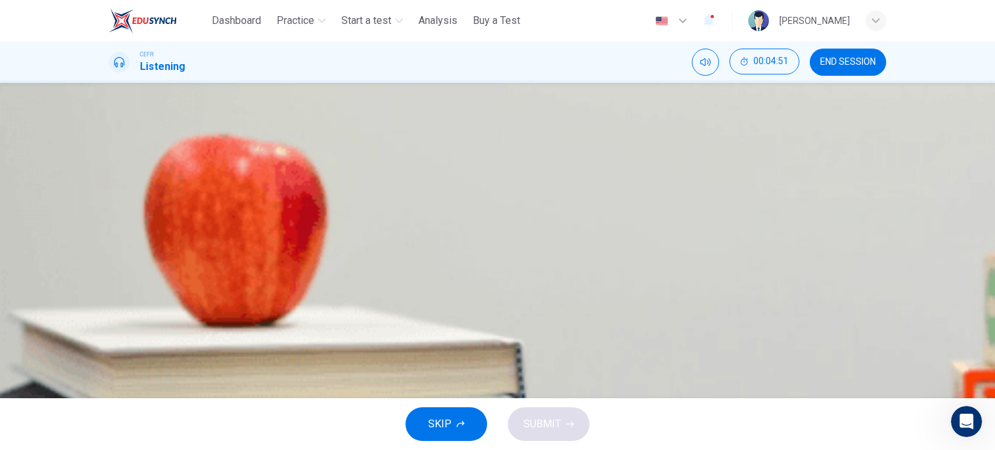
scroll to position [28, 0]
click at [262, 282] on span "The selection of statistics." at bounding box center [201, 275] width 121 height 16
click at [544, 424] on span "SUBMIT" at bounding box center [542, 424] width 38 height 18
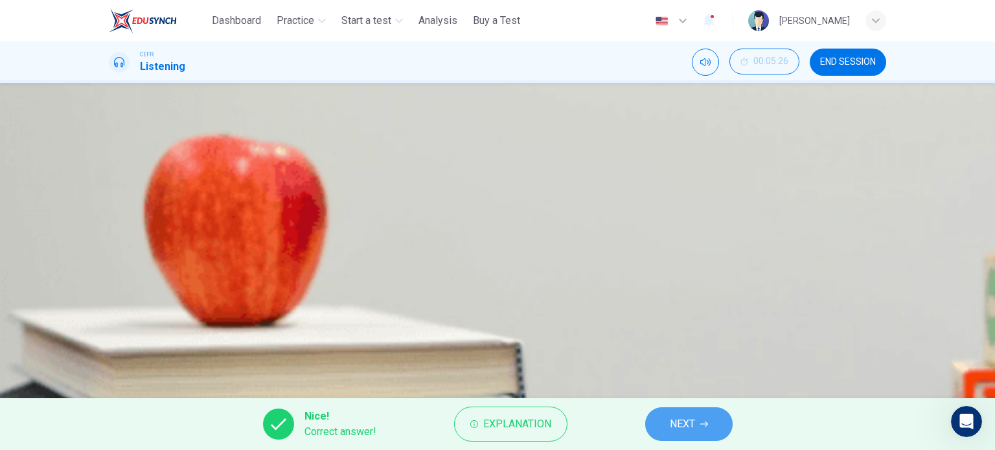
click at [704, 433] on button "NEXT" at bounding box center [688, 424] width 87 height 34
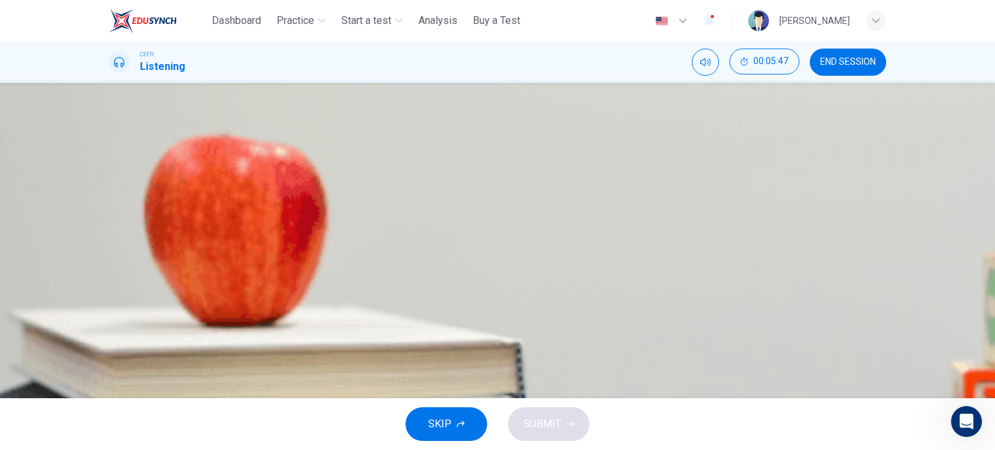
click at [286, 218] on span "Central government intervention." at bounding box center [214, 210] width 146 height 16
click at [554, 422] on span "SUBMIT" at bounding box center [542, 424] width 38 height 18
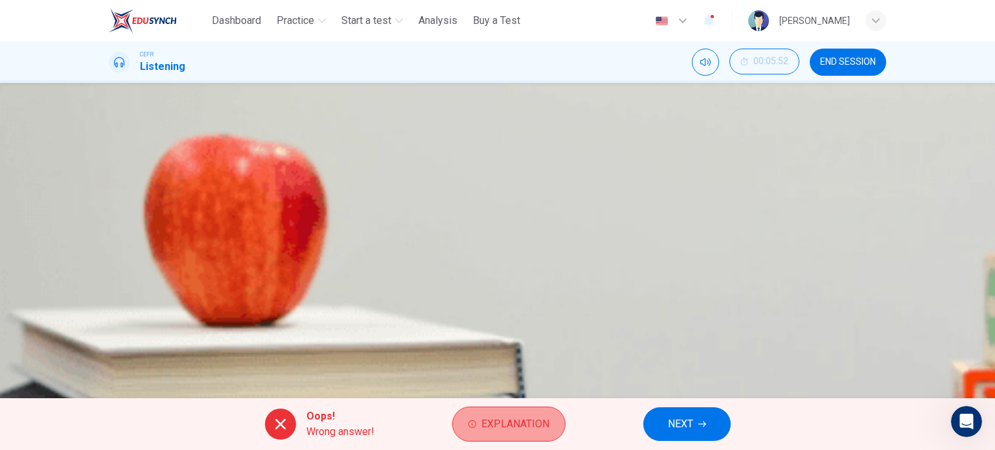
click at [538, 424] on span "Explanation" at bounding box center [515, 424] width 68 height 18
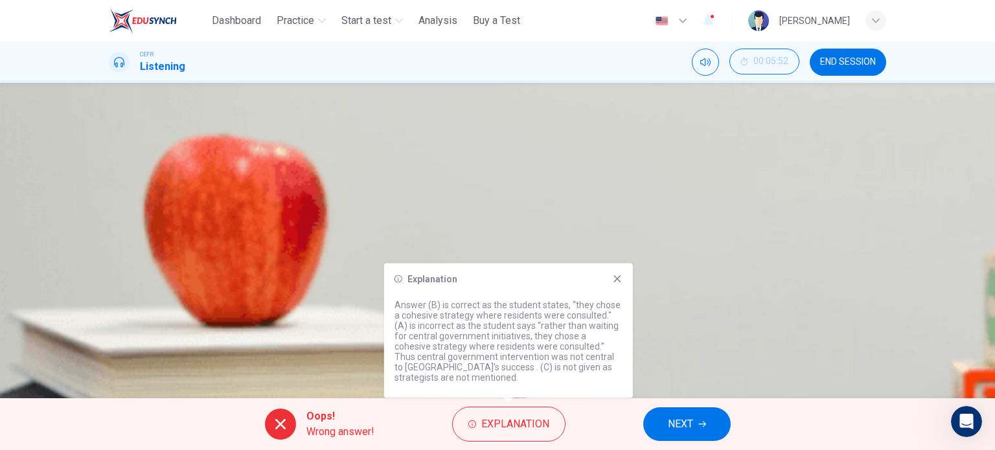
drag, startPoint x: 613, startPoint y: 275, endPoint x: 649, endPoint y: 440, distance: 169.1
click at [649, 440] on body "This site uses cookies, as explained in our Privacy Policy . If you agree to th…" at bounding box center [497, 225] width 995 height 450
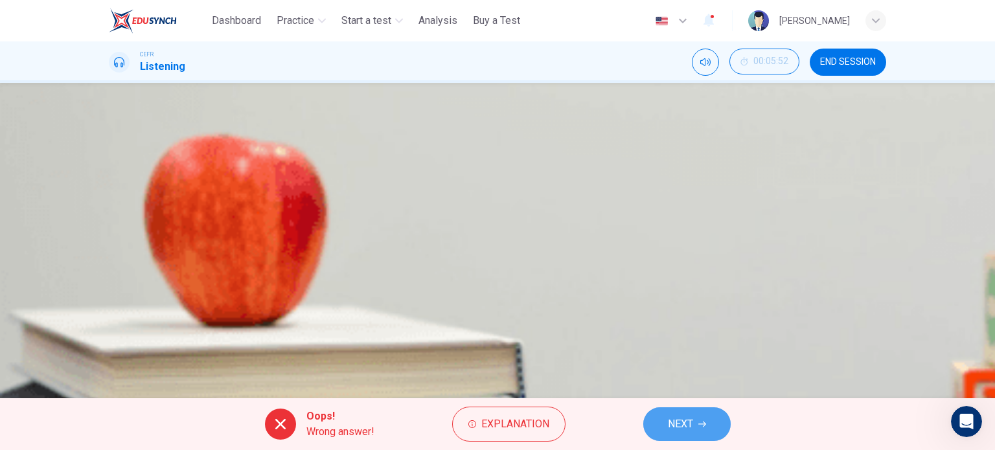
click at [682, 419] on span "NEXT" at bounding box center [680, 424] width 25 height 18
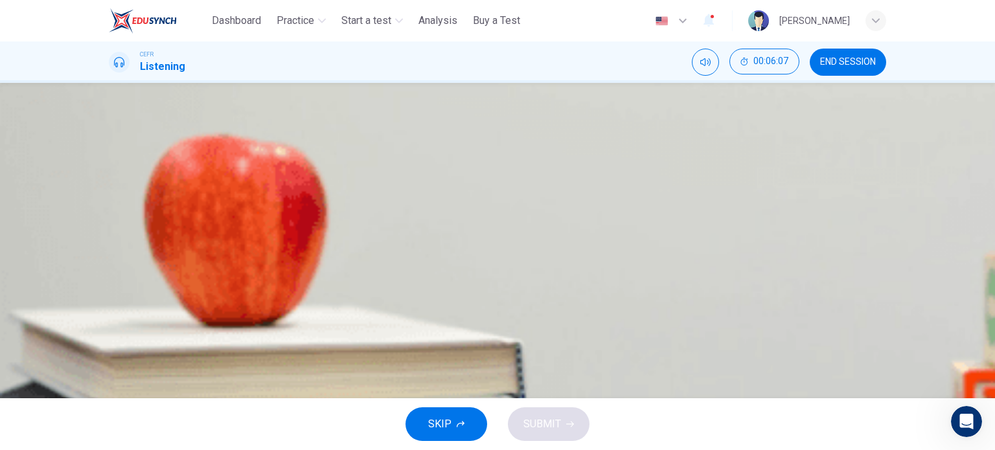
click at [349, 218] on span "There are cheap fares for the poor and elderly." at bounding box center [245, 210] width 209 height 16
click at [554, 413] on button "SUBMIT" at bounding box center [549, 424] width 82 height 34
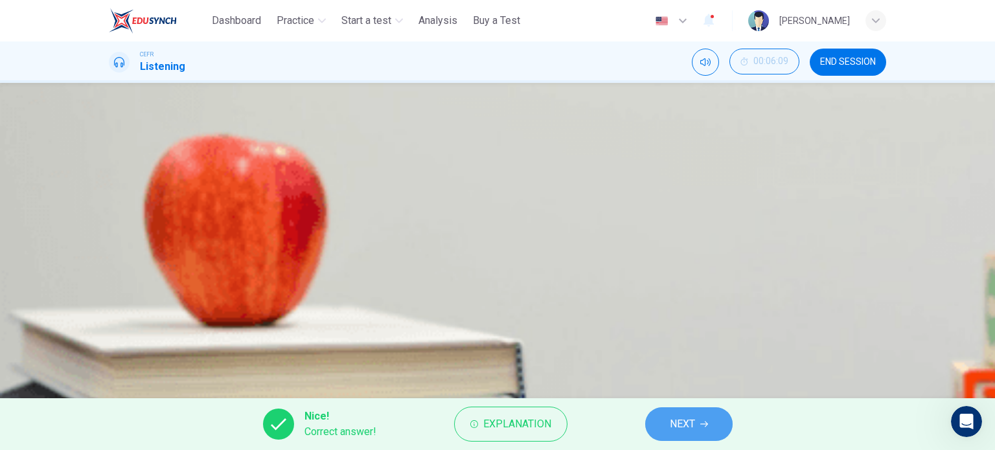
click at [693, 420] on span "NEXT" at bounding box center [682, 424] width 25 height 18
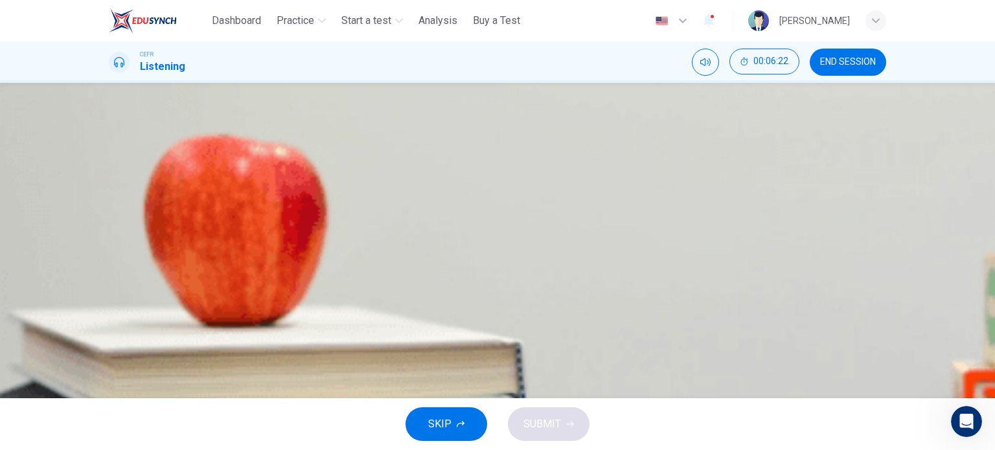
scroll to position [103, 0]
click at [553, 226] on button "C The pedestrianized zones" at bounding box center [497, 210] width 777 height 32
click at [229, 282] on span "The suburban areas" at bounding box center [185, 275] width 89 height 16
click at [545, 430] on span "SUBMIT" at bounding box center [542, 424] width 38 height 18
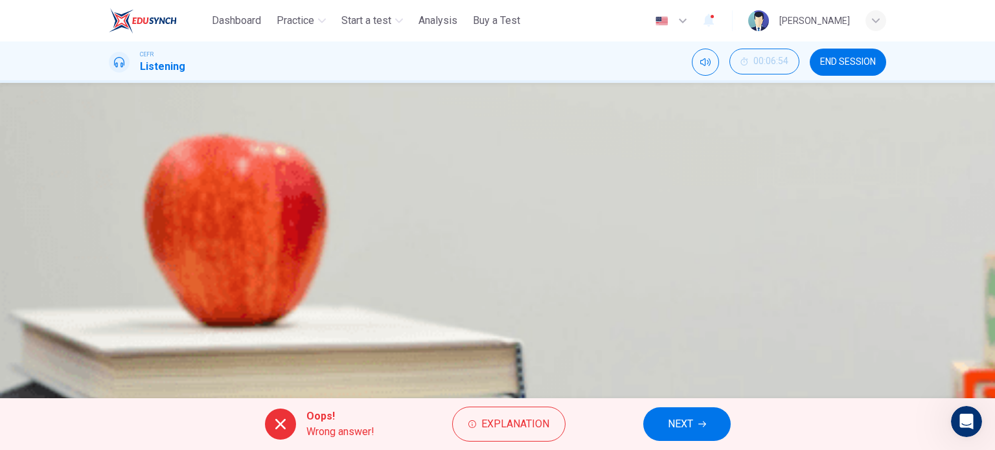
click at [609, 249] on div "A The amount of parkland B The employment strategy C The pedestrianized zones D…" at bounding box center [497, 210] width 777 height 162
type input "**"
click at [698, 422] on button "NEXT" at bounding box center [686, 424] width 87 height 34
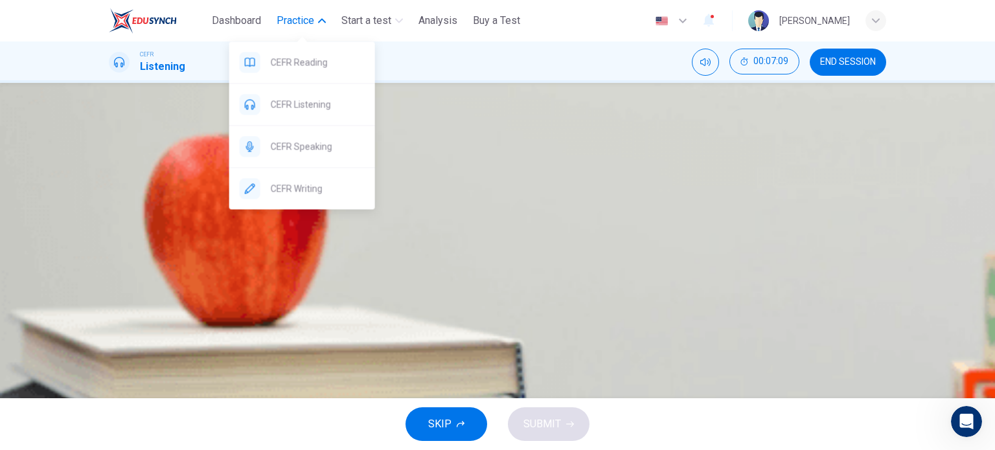
click at [316, 17] on button "Practice" at bounding box center [301, 20] width 60 height 23
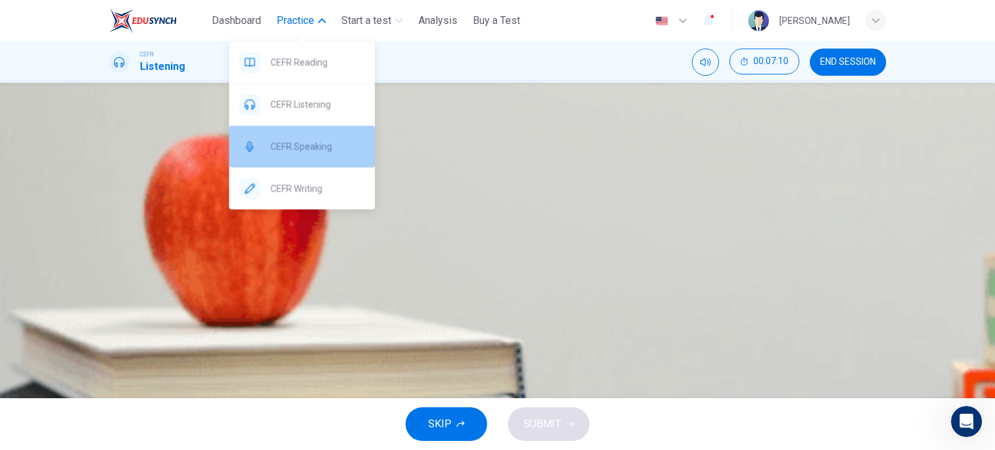
click at [322, 165] on div "CEFR Speaking" at bounding box center [302, 146] width 146 height 41
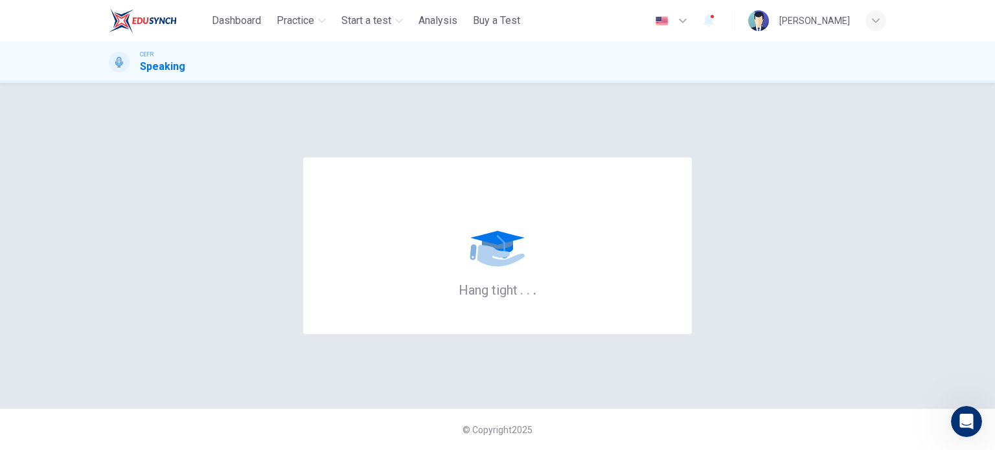
click at [994, 150] on div "Hang tight . . . © Copyright 2025" at bounding box center [497, 266] width 995 height 367
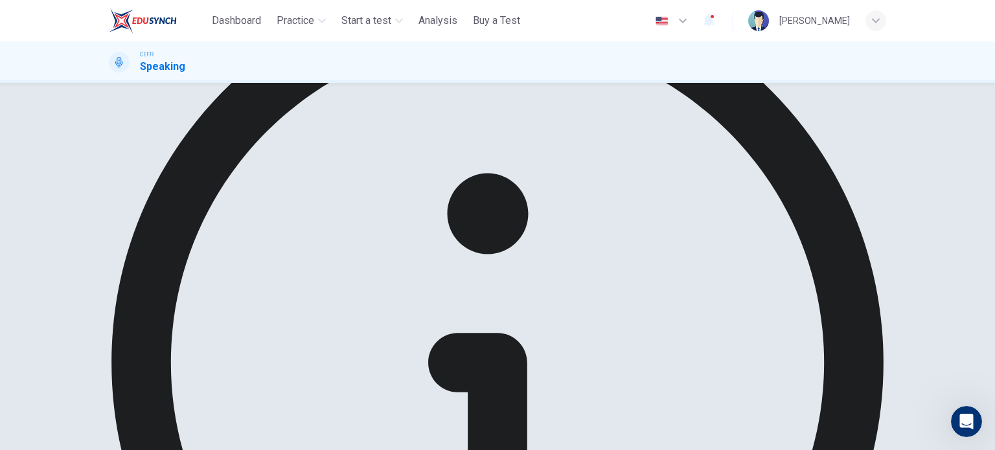
scroll to position [54, 0]
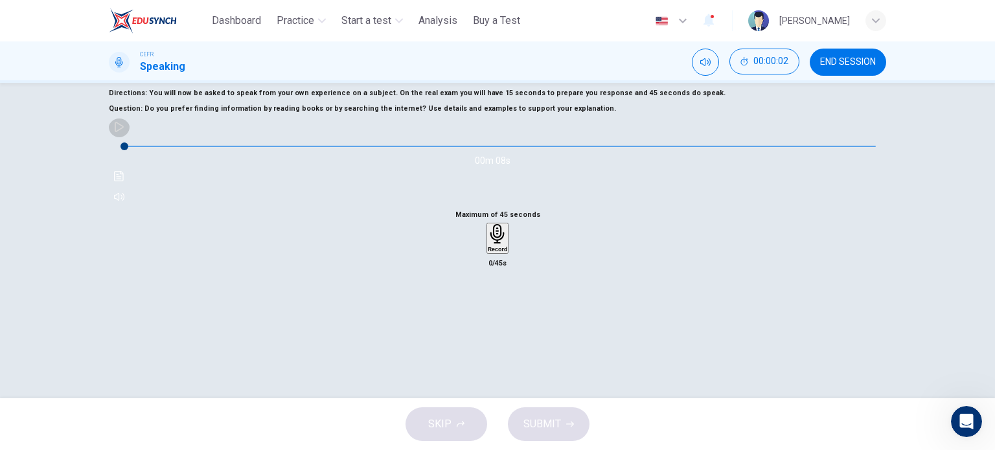
click at [130, 137] on button "button" at bounding box center [119, 127] width 21 height 21
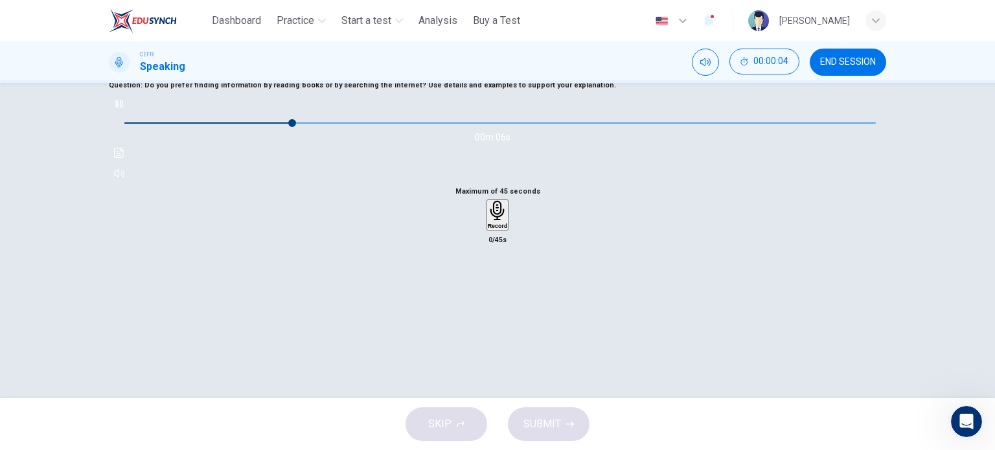
scroll to position [79, 0]
type input "*"
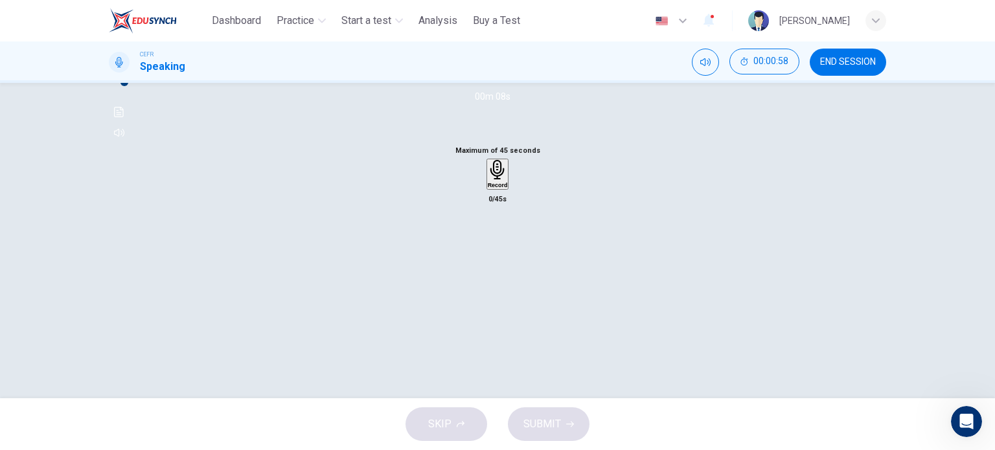
click at [503, 188] on h6 "Record" at bounding box center [498, 185] width 20 height 6
click at [878, 71] on button "END SESSION" at bounding box center [848, 62] width 76 height 27
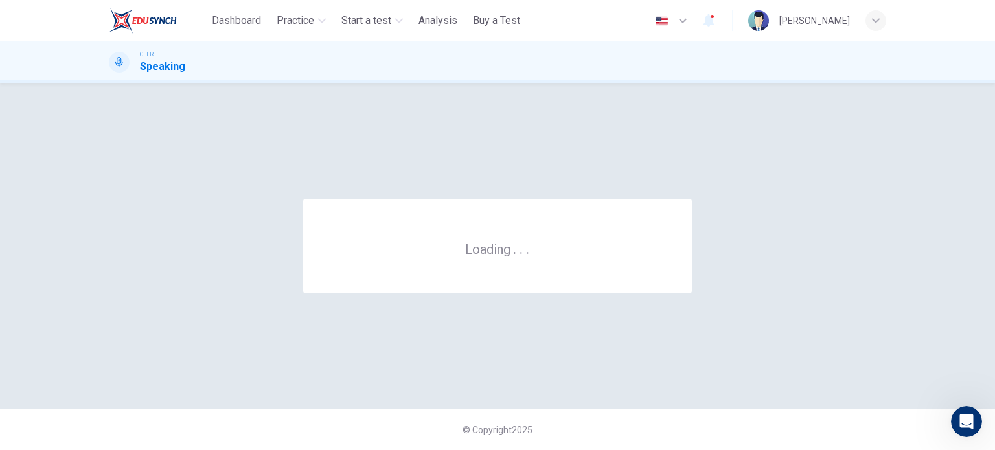
scroll to position [0, 0]
